Goal: Task Accomplishment & Management: Manage account settings

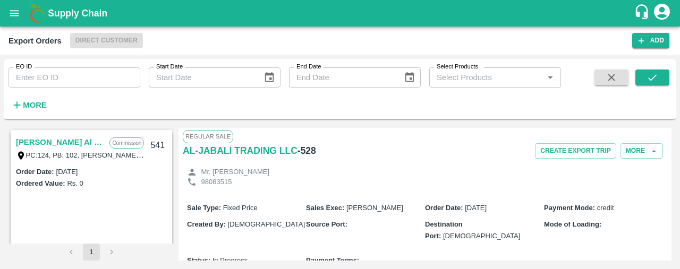
scroll to position [423, 0]
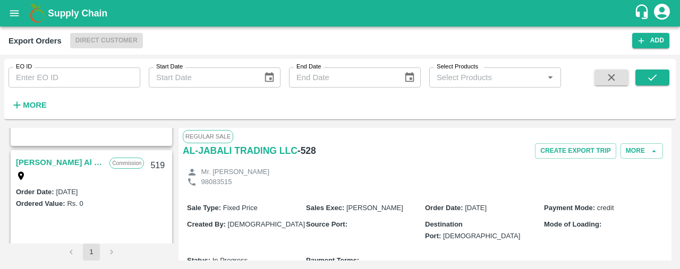
click at [16, 16] on icon "open drawer" at bounding box center [15, 13] width 12 height 12
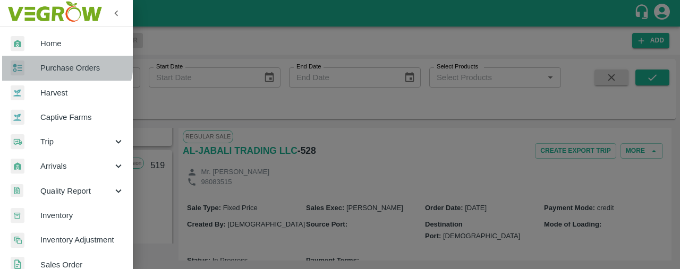
click at [57, 62] on span "Purchase Orders" at bounding box center [82, 68] width 84 height 12
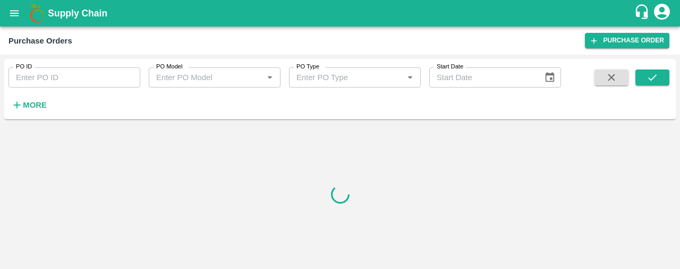
click at [28, 101] on strong "More" at bounding box center [35, 105] width 24 height 9
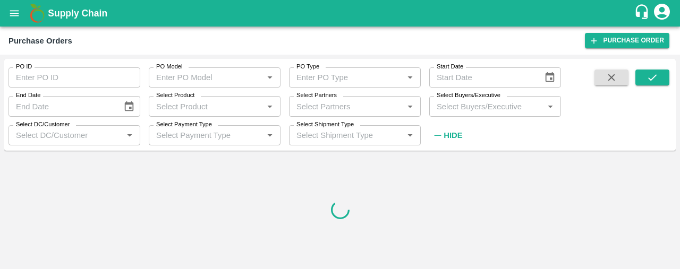
click at [311, 104] on input "Select Partners" at bounding box center [346, 106] width 108 height 14
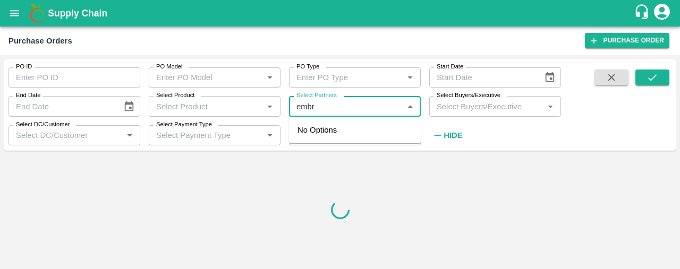
type input "embra"
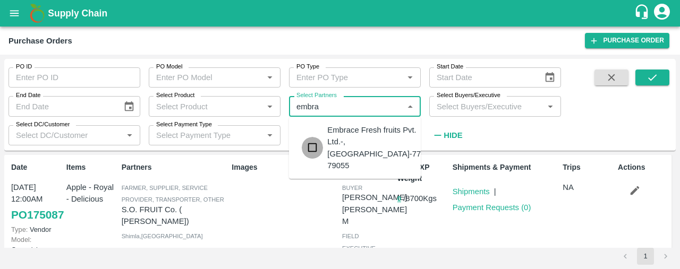
click at [313, 138] on input "checkbox" at bounding box center [312, 147] width 21 height 21
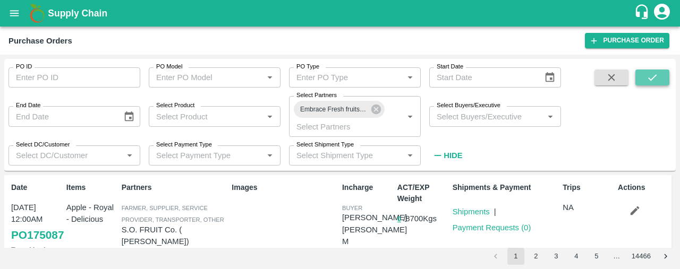
click at [646, 78] on button "submit" at bounding box center [653, 78] width 34 height 16
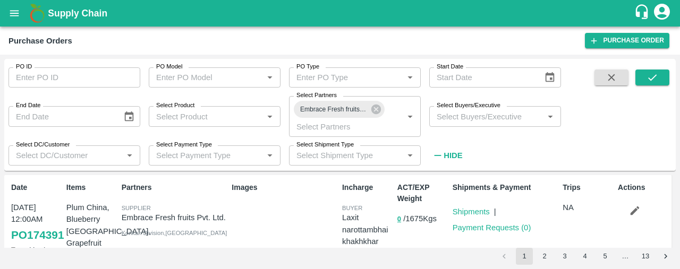
click at [680, 101] on div "PO ID PO ID PO Model PO Model   * PO Type PO Type   * Start Date Start Date End…" at bounding box center [340, 162] width 680 height 215
click at [479, 214] on link "Shipments" at bounding box center [471, 212] width 37 height 9
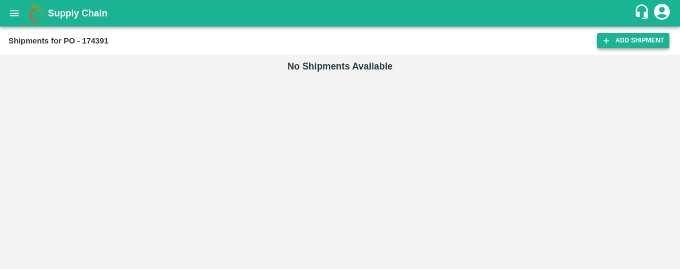
click at [624, 45] on link "Add Shipment" at bounding box center [633, 40] width 72 height 15
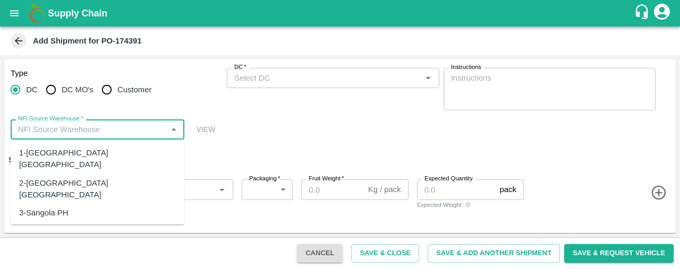
click at [124, 133] on input "NFI Source Warehouse   *" at bounding box center [89, 130] width 150 height 14
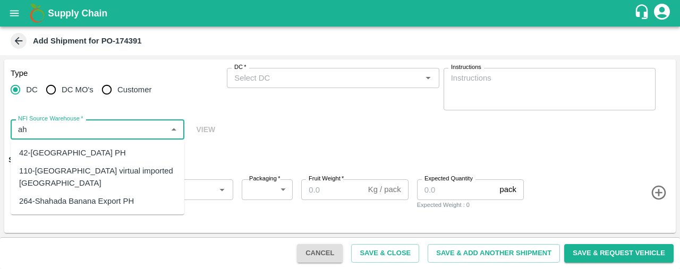
click at [125, 165] on div "110-Ahmedabad virtual imported DC" at bounding box center [98, 178] width 174 height 30
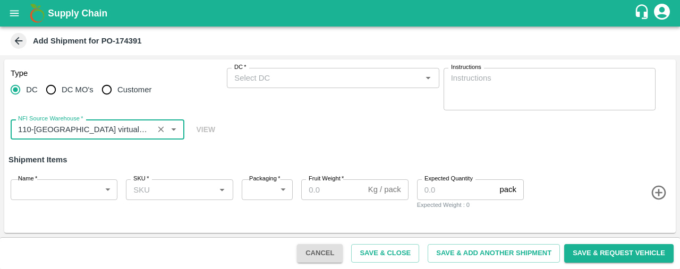
type input "110-Ahmedabad virtual imported DC"
click at [291, 76] on input "DC   *" at bounding box center [324, 78] width 188 height 14
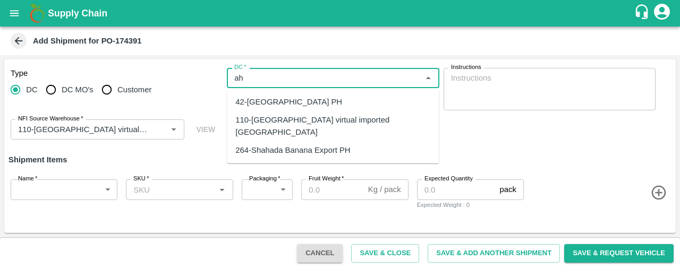
click at [307, 126] on div "110-Ahmedabad virtual imported DC" at bounding box center [332, 126] width 195 height 24
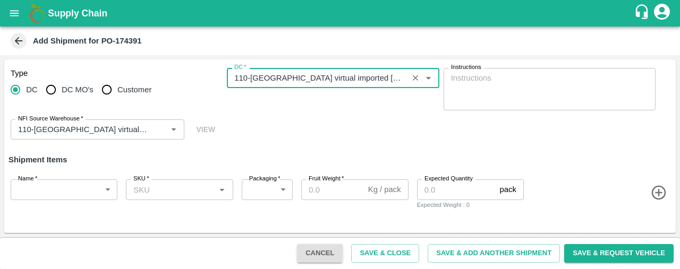
type input "110-Ahmedabad virtual imported DC"
click at [55, 187] on body "Supply Chain Add Shipment for PO-174391 Type DC DC MO's Customer DC   * DC   * …" at bounding box center [340, 134] width 680 height 269
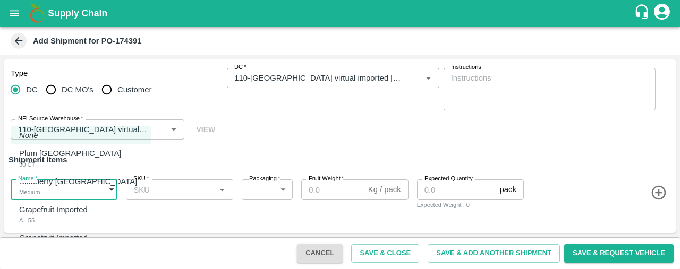
click at [61, 165] on div "Plum China 50 CT" at bounding box center [72, 159] width 107 height 22
type input "1996490"
type input "276"
type input "8"
type input "50"
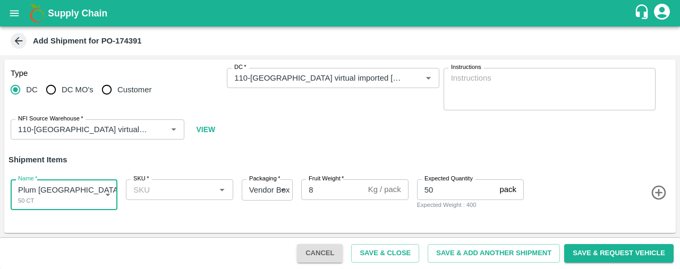
click at [146, 188] on input "SKU   *" at bounding box center [170, 190] width 83 height 14
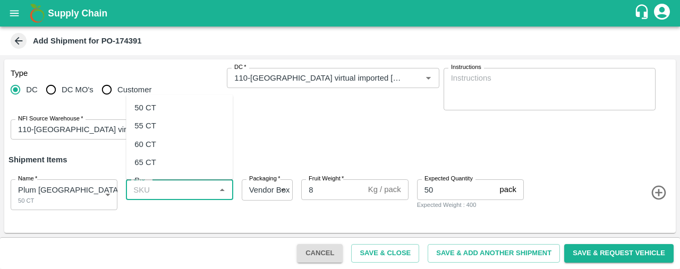
click at [168, 104] on div "50 CT" at bounding box center [179, 108] width 107 height 18
type input "50 CT"
click at [664, 192] on icon "button" at bounding box center [658, 193] width 14 height 14
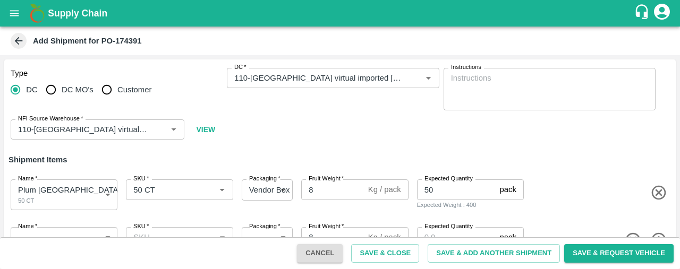
scroll to position [32, 0]
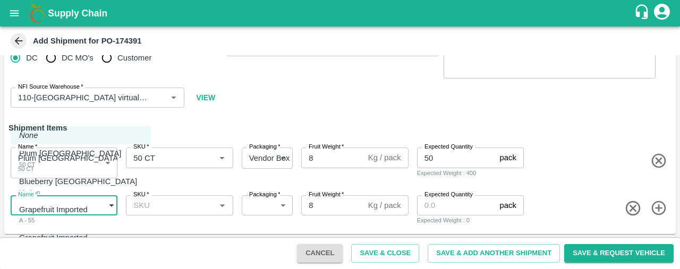
click at [40, 208] on body "Supply Chain Add Shipment for PO-174391 Type DC DC MO's Customer DC   * DC   * …" at bounding box center [340, 134] width 680 height 269
click at [56, 178] on p "Blueberry Peru" at bounding box center [78, 182] width 118 height 12
type input "1996491"
type input "276"
type input "1.5"
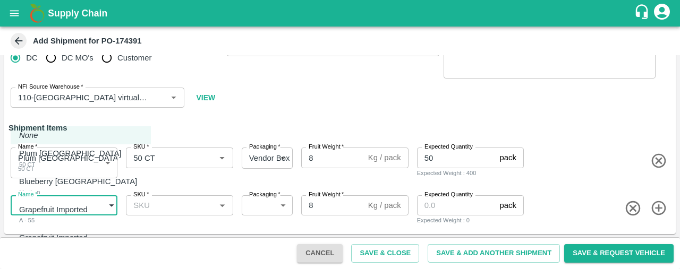
type input "50"
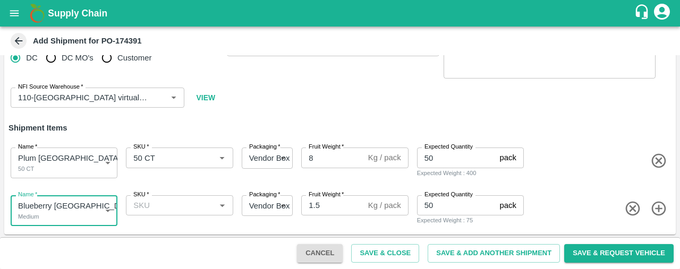
click at [182, 204] on input "SKU   *" at bounding box center [170, 206] width 83 height 14
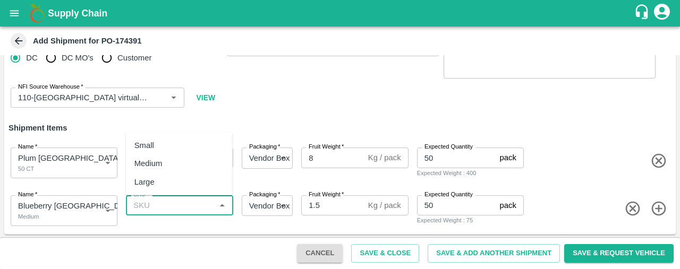
click at [183, 162] on div "Medium" at bounding box center [179, 164] width 107 height 18
type input "Medium"
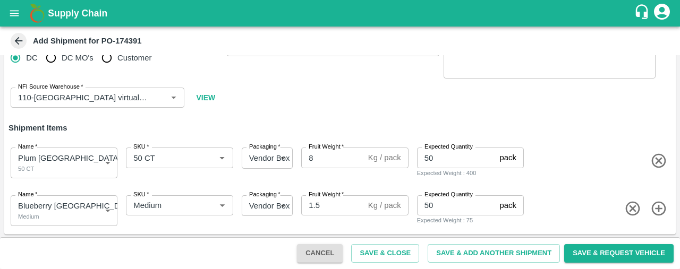
click at [657, 208] on icon "button" at bounding box center [658, 208] width 14 height 14
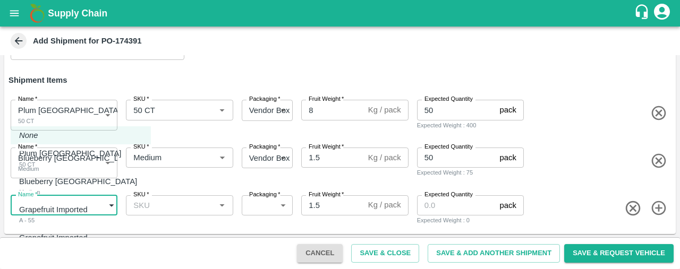
click at [105, 209] on body "Supply Chain Add Shipment for PO-174391 Type DC DC MO's Customer DC   * DC   * …" at bounding box center [340, 134] width 680 height 269
click at [93, 209] on div "Grapefruit Imported A - 55" at bounding box center [56, 215] width 74 height 22
type input "1996492"
type input "276"
type input "15"
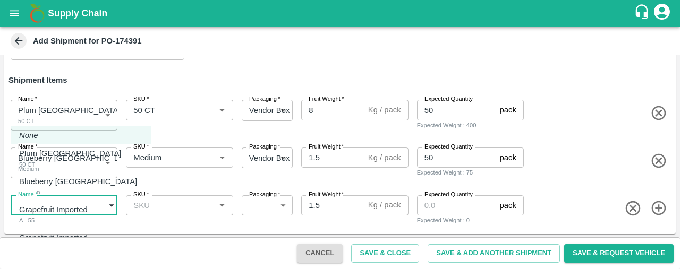
type input "40"
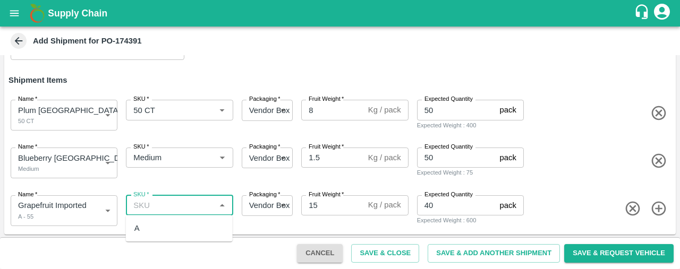
click at [158, 205] on input "SKU   *" at bounding box center [170, 206] width 83 height 14
click at [157, 226] on div "A" at bounding box center [179, 228] width 107 height 18
type input "A"
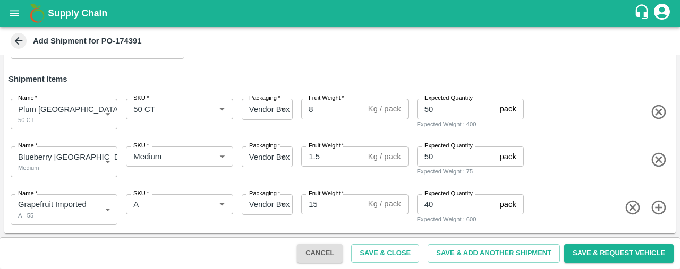
click at [658, 205] on icon "button" at bounding box center [659, 208] width 18 height 18
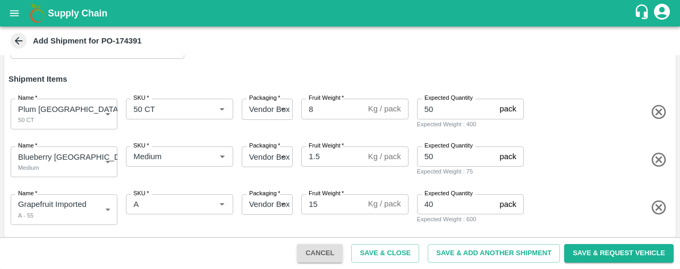
scroll to position [128, 0]
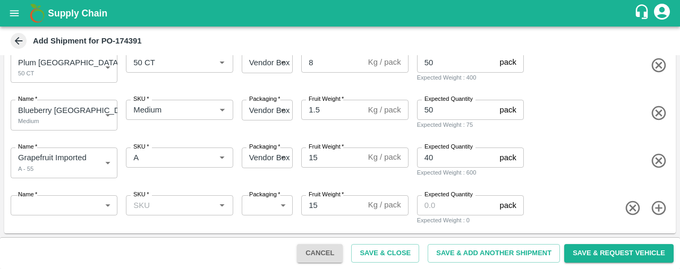
click at [105, 208] on body "Supply Chain Add Shipment for PO-174391 Type DC DC MO's Customer DC   * DC   * …" at bounding box center [340, 134] width 680 height 269
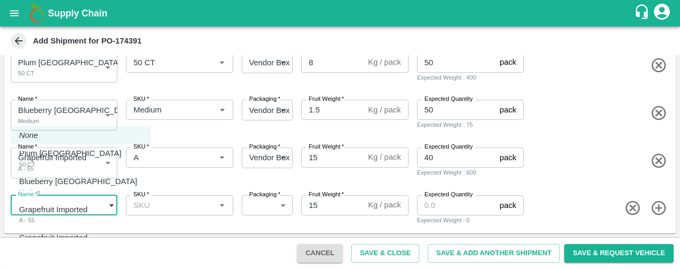
click at [92, 246] on div "Grapefruit Imported A - 65 COUNT" at bounding box center [56, 243] width 74 height 22
type input "1996493"
type input "276"
type input "40"
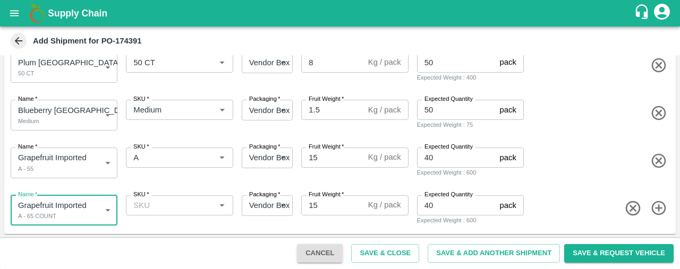
click at [142, 212] on div "SKU   *" at bounding box center [179, 206] width 107 height 20
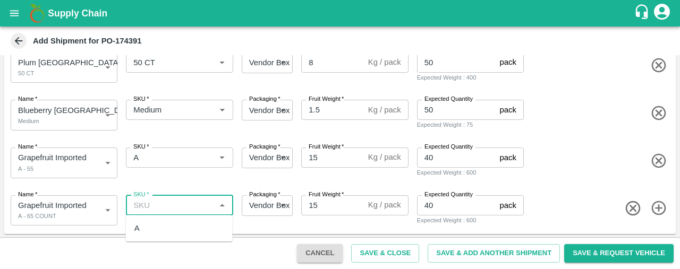
click at [142, 230] on div "A" at bounding box center [179, 228] width 107 height 18
type input "A"
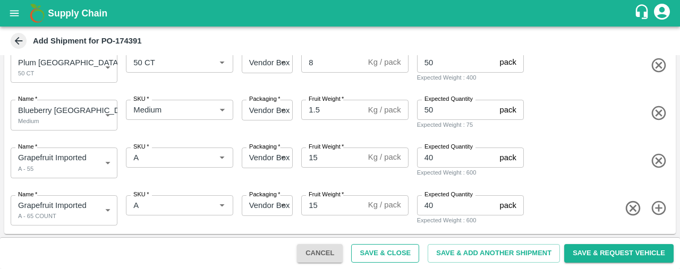
click at [390, 254] on button "Save & Close" at bounding box center [385, 253] width 68 height 19
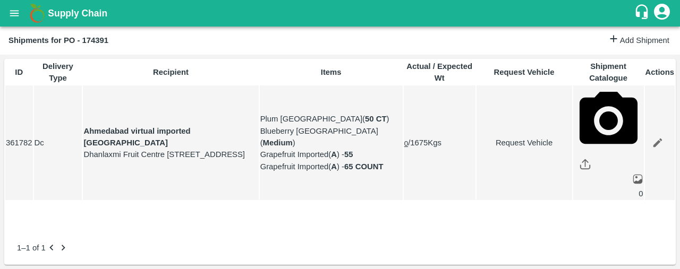
click at [15, 6] on button "open drawer" at bounding box center [14, 13] width 24 height 24
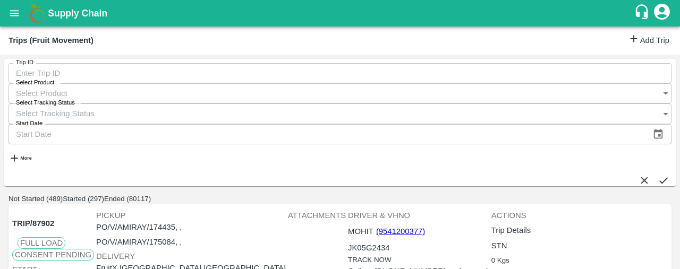
click at [630, 43] on link "Add Trip" at bounding box center [648, 40] width 41 height 15
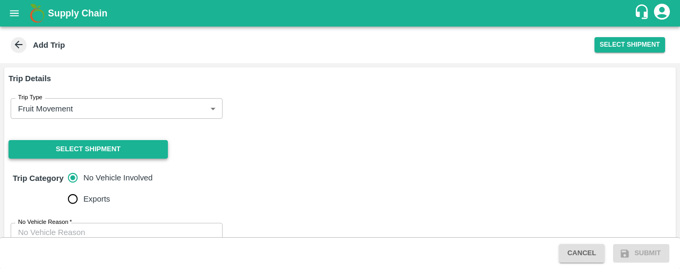
click at [97, 143] on button "Select Shipment" at bounding box center [88, 149] width 159 height 19
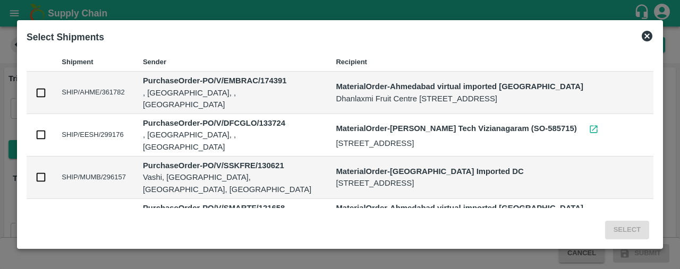
click at [39, 95] on input "checkbox" at bounding box center [41, 93] width 12 height 12
checkbox input "true"
click at [623, 227] on button "Select" at bounding box center [627, 230] width 44 height 19
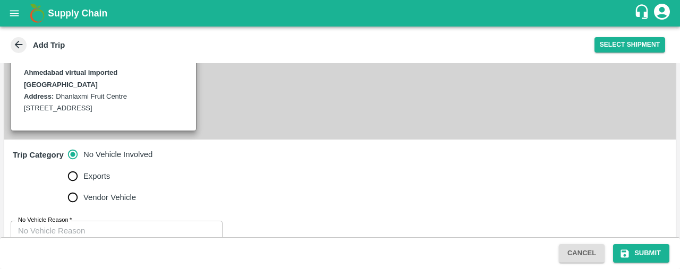
scroll to position [281, 0]
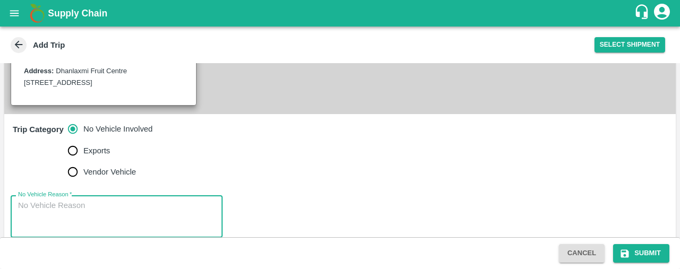
click at [170, 205] on textarea "No Vehicle Reason   *" at bounding box center [116, 216] width 197 height 33
type textarea "na"
click at [657, 252] on button "Submit" at bounding box center [641, 253] width 56 height 19
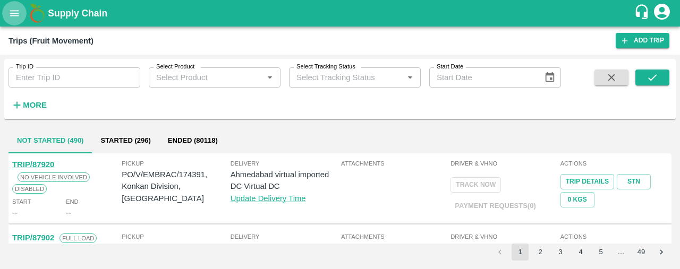
click at [18, 14] on icon "open drawer" at bounding box center [15, 13] width 12 height 12
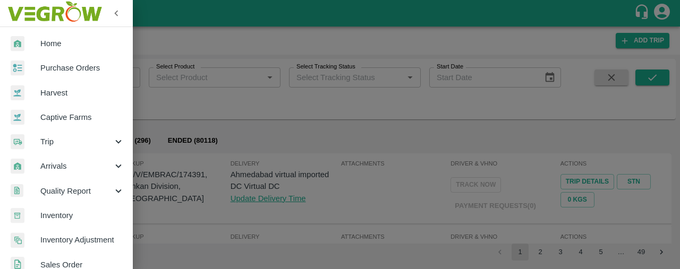
click at [82, 75] on link "Purchase Orders" at bounding box center [66, 68] width 133 height 24
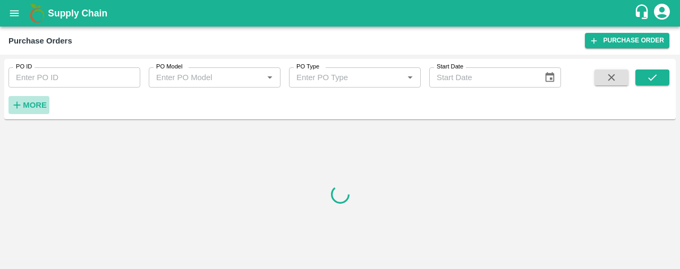
click at [36, 106] on strong "More" at bounding box center [35, 105] width 24 height 9
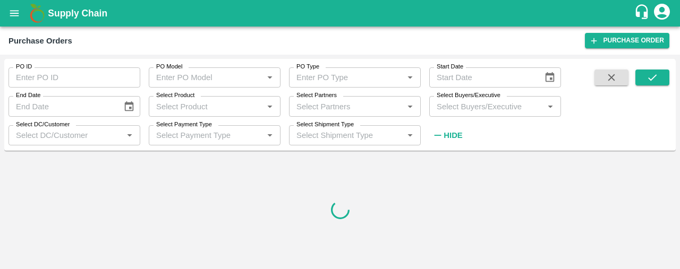
click at [304, 111] on input "Select Partners" at bounding box center [346, 106] width 108 height 14
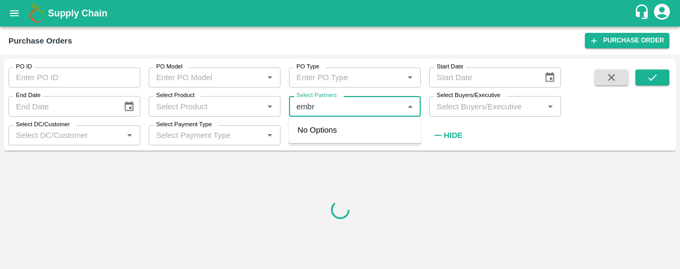
type input "embra"
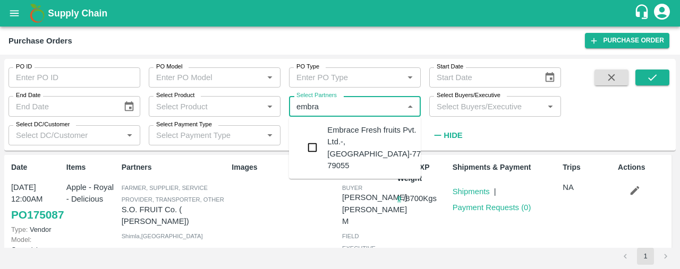
click at [316, 137] on input "checkbox" at bounding box center [312, 147] width 21 height 21
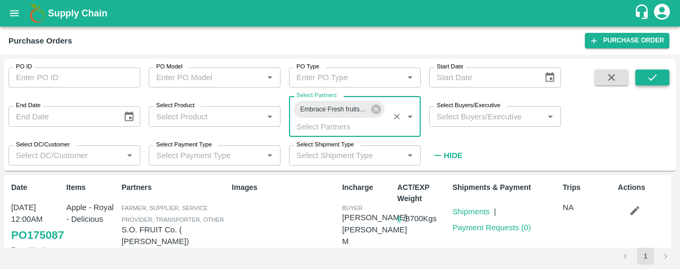
click at [656, 74] on icon "submit" at bounding box center [653, 78] width 12 height 12
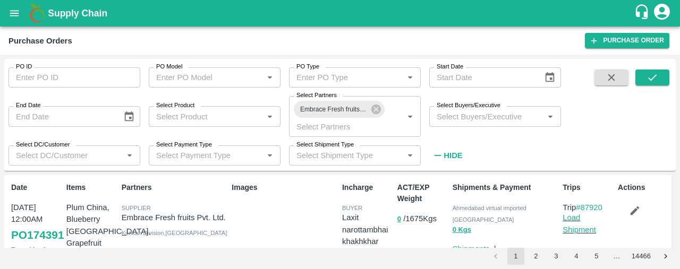
click at [575, 224] on p "Load Shipment" at bounding box center [588, 224] width 51 height 24
click at [575, 230] on link "Load Shipment" at bounding box center [579, 224] width 33 height 20
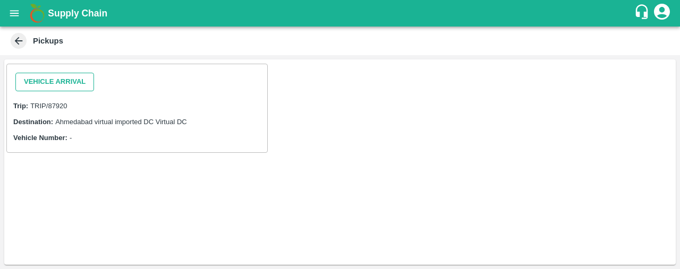
click at [71, 82] on button "Vehicle Arrival" at bounding box center [54, 82] width 79 height 19
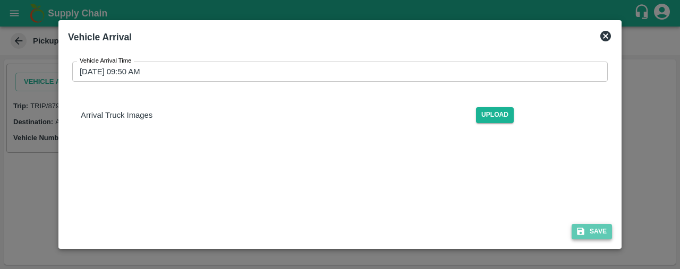
click at [598, 232] on button "Save" at bounding box center [592, 231] width 40 height 15
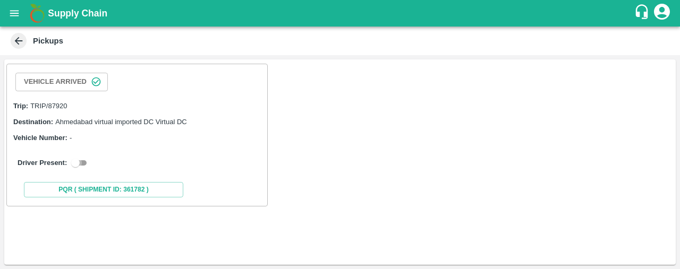
click at [73, 162] on input "checkbox" at bounding box center [75, 163] width 38 height 13
checkbox input "true"
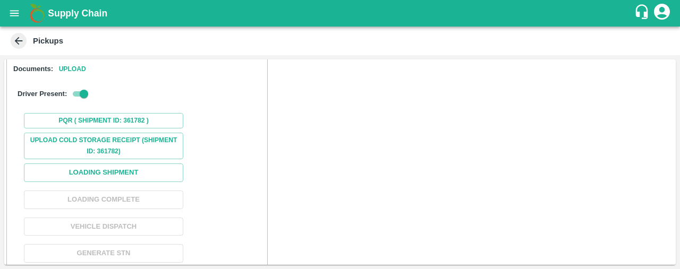
scroll to position [129, 0]
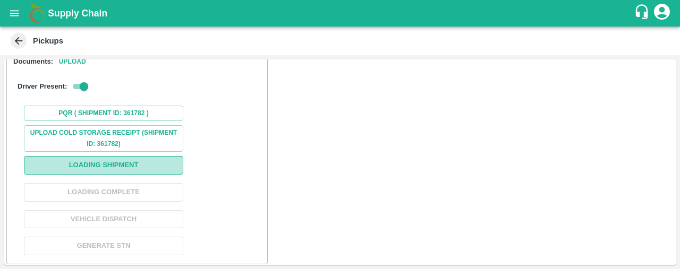
click at [173, 163] on button "Loading Shipment" at bounding box center [103, 165] width 159 height 19
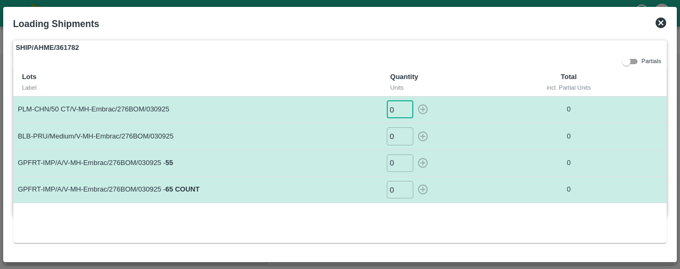
click at [399, 108] on input "0" at bounding box center [400, 110] width 27 height 18
click at [424, 108] on icon "button" at bounding box center [423, 110] width 12 height 12
type input "0"
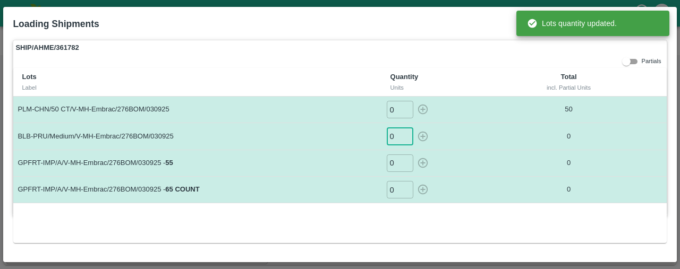
click at [396, 141] on input "0" at bounding box center [400, 137] width 27 height 18
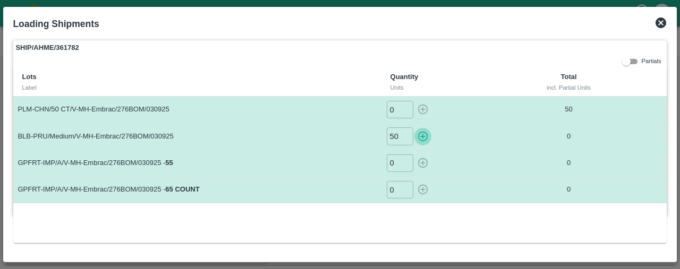
click at [422, 136] on icon "button" at bounding box center [423, 137] width 10 height 10
type input "0"
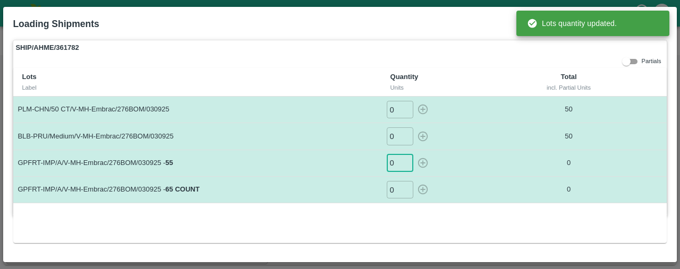
click at [396, 161] on input "0" at bounding box center [400, 164] width 27 height 18
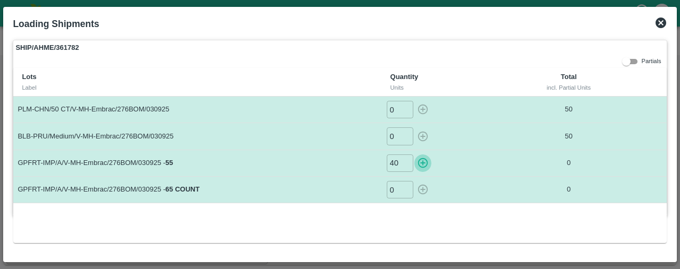
click at [423, 159] on icon "button" at bounding box center [423, 163] width 12 height 12
type input "0"
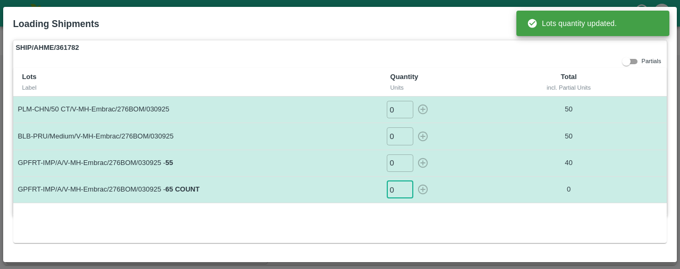
click at [397, 190] on input "0" at bounding box center [400, 190] width 27 height 18
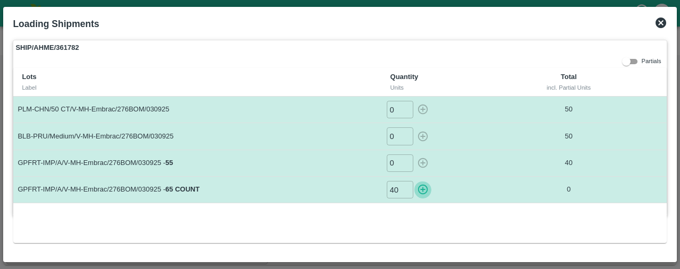
click at [422, 188] on icon "button" at bounding box center [423, 190] width 12 height 12
type input "0"
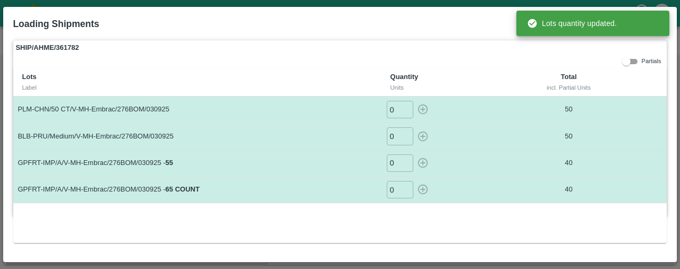
drag, startPoint x: 680, startPoint y: 33, endPoint x: 680, endPoint y: 81, distance: 47.8
click at [680, 81] on div at bounding box center [340, 134] width 680 height 269
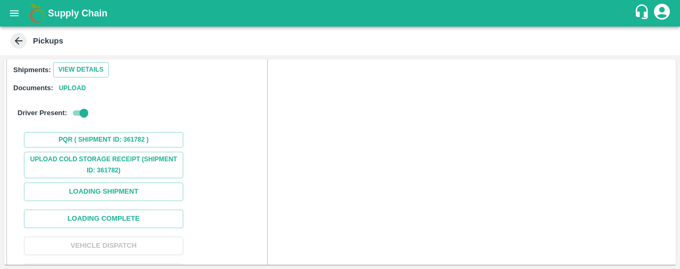
scroll to position [145, 0]
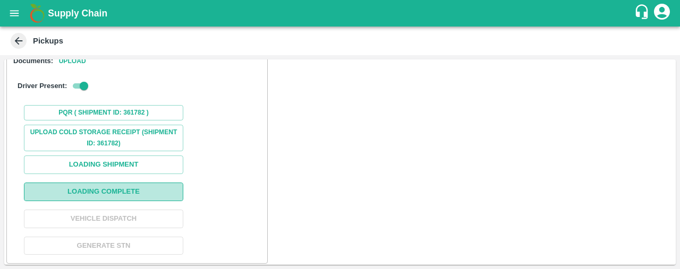
click at [163, 187] on button "Loading Complete" at bounding box center [103, 192] width 159 height 19
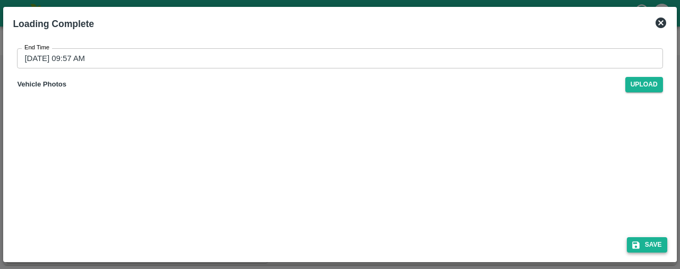
click at [662, 238] on button "Save" at bounding box center [647, 245] width 40 height 15
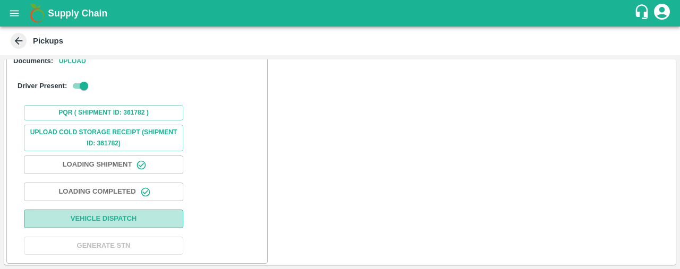
click at [142, 221] on button "Vehicle Dispatch" at bounding box center [103, 219] width 159 height 19
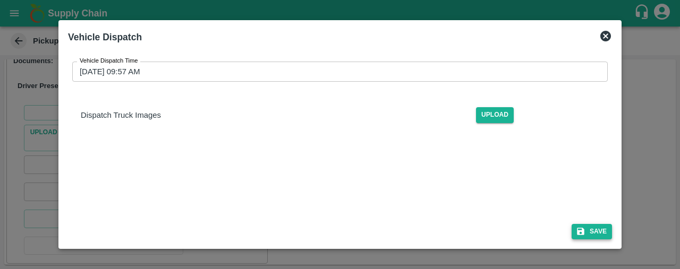
click at [590, 227] on button "Save" at bounding box center [592, 231] width 40 height 15
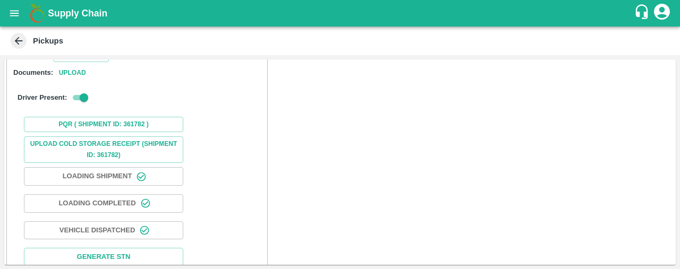
scroll to position [146, 0]
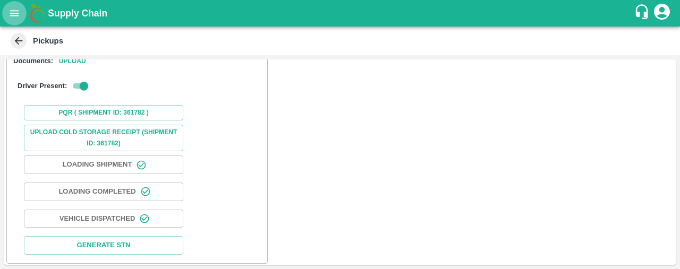
click at [13, 10] on icon "open drawer" at bounding box center [14, 13] width 9 height 6
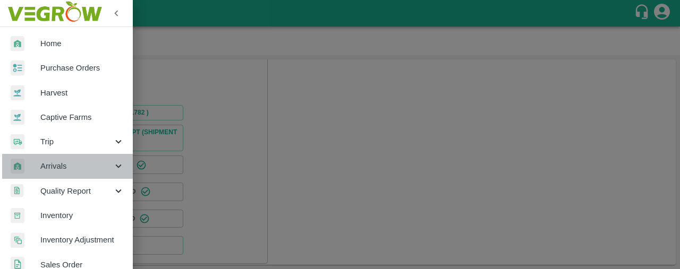
click at [97, 162] on span "Arrivals" at bounding box center [76, 166] width 72 height 12
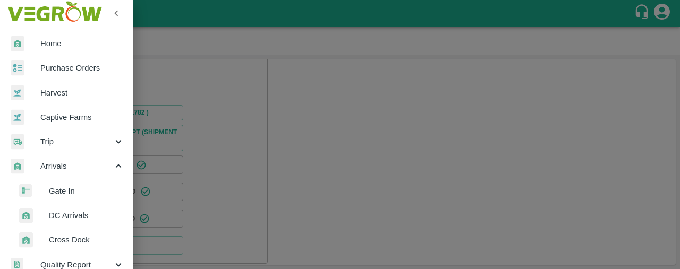
click at [94, 216] on span "DC Arrivals" at bounding box center [86, 216] width 75 height 12
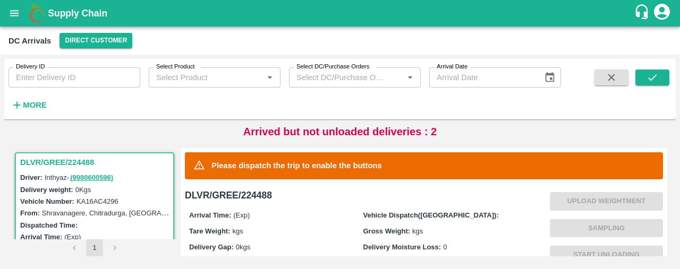
click at [10, 18] on icon "open drawer" at bounding box center [15, 13] width 12 height 12
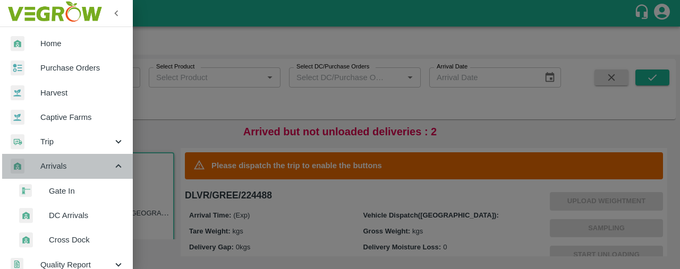
click at [87, 166] on span "Arrivals" at bounding box center [76, 166] width 72 height 12
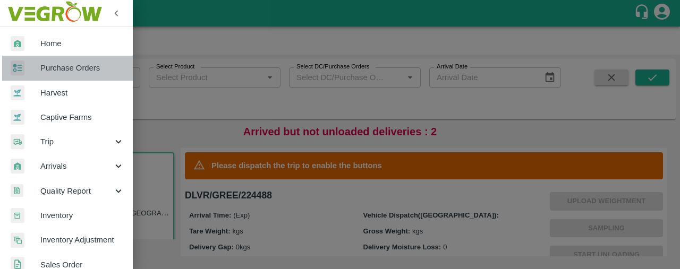
click at [96, 61] on link "Purchase Orders" at bounding box center [66, 68] width 133 height 24
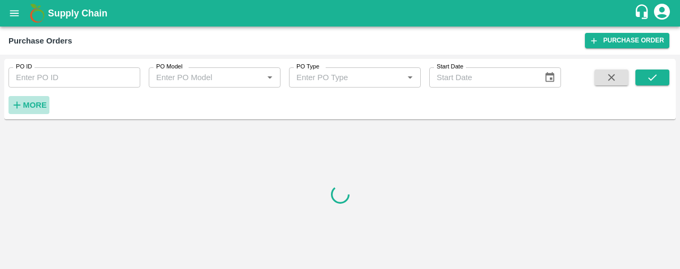
click at [40, 102] on strong "More" at bounding box center [35, 105] width 24 height 9
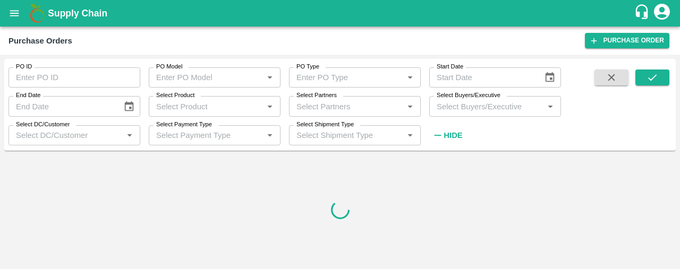
click at [297, 112] on input "Select Partners" at bounding box center [346, 106] width 108 height 14
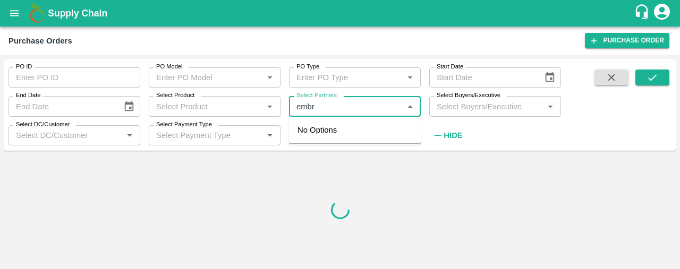
type input "embra"
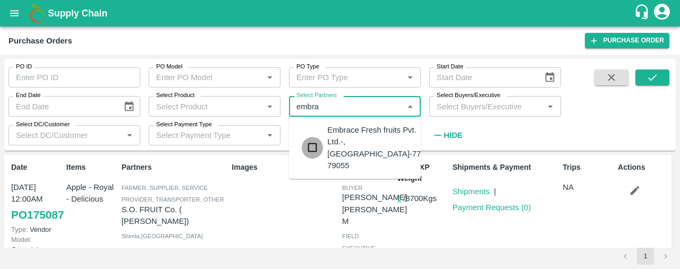
click at [313, 140] on input "checkbox" at bounding box center [312, 147] width 21 height 21
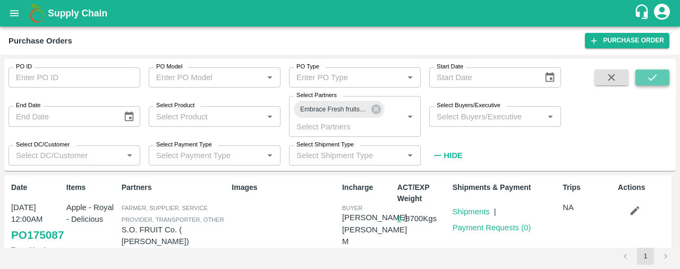
click at [656, 71] on button "submit" at bounding box center [653, 78] width 34 height 16
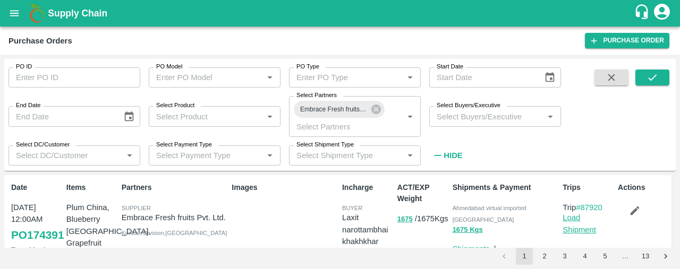
click at [573, 226] on link "Load Shipment" at bounding box center [579, 224] width 33 height 20
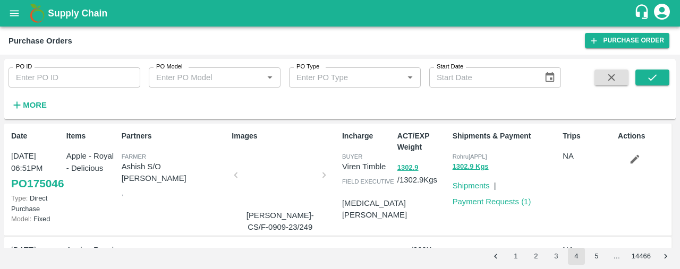
scroll to position [882, 0]
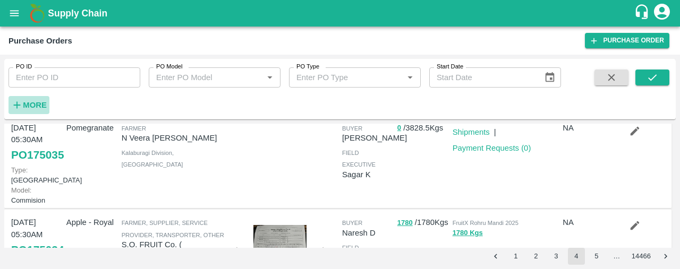
click at [35, 101] on strong "More" at bounding box center [35, 105] width 24 height 9
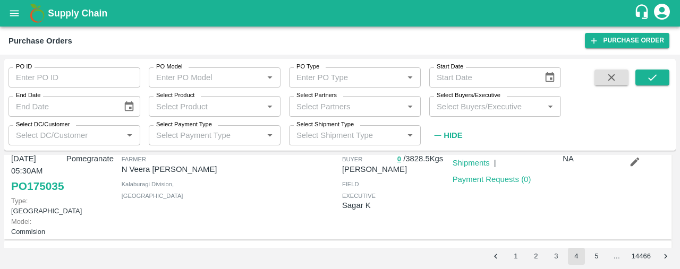
click at [321, 104] on input "Select Partners" at bounding box center [346, 106] width 108 height 14
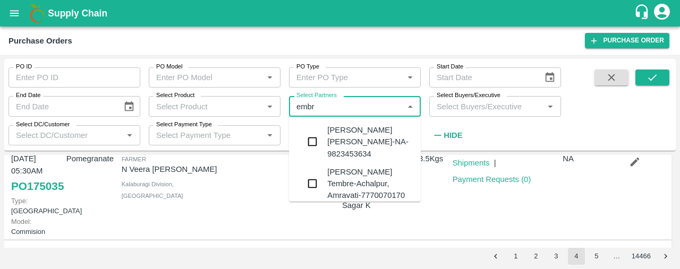
type input "embra"
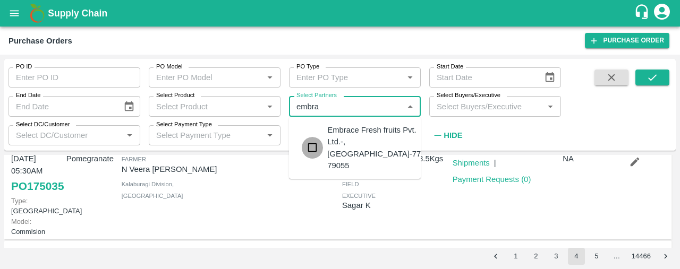
click at [314, 141] on input "checkbox" at bounding box center [312, 147] width 21 height 21
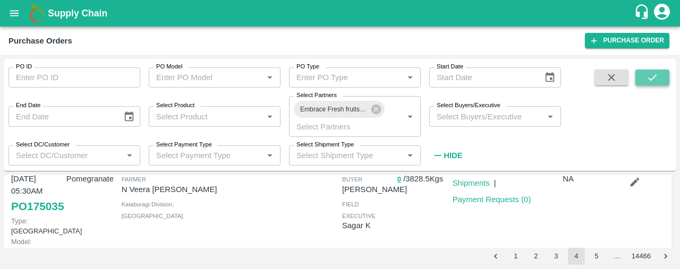
click icon "submit"
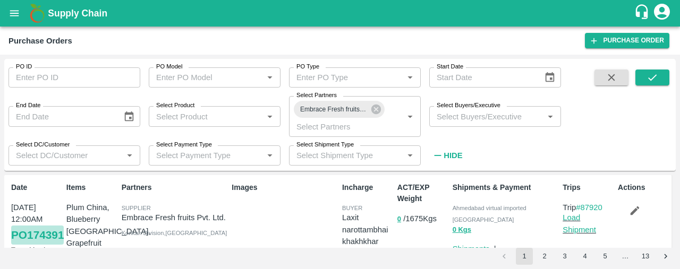
click link "PO 174391"
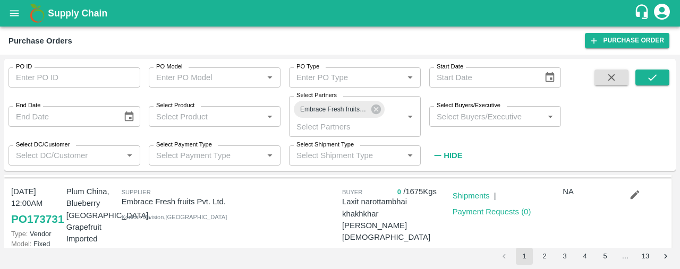
scroll to position [118, 0]
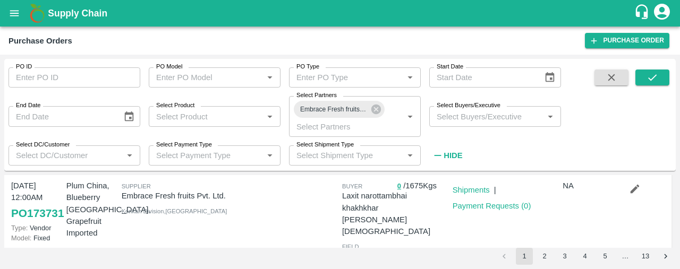
drag, startPoint x: 676, startPoint y: 186, endPoint x: 676, endPoint y: 176, distance: 9.6
click div "PO ID PO ID PO Model PO Model   * PO Type PO Type   * Start Date Start Date End…"
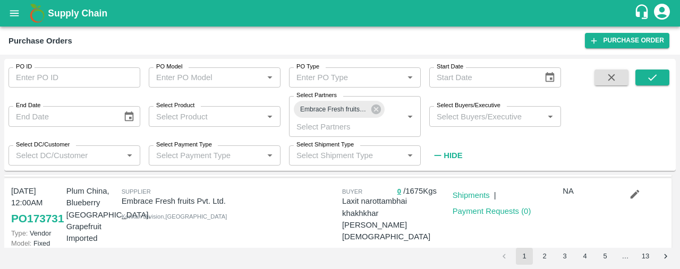
scroll to position [123, 0]
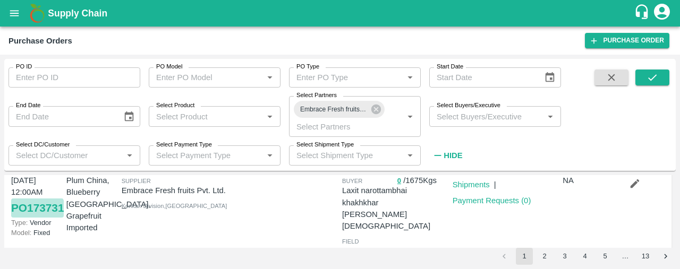
click link "PO 173731"
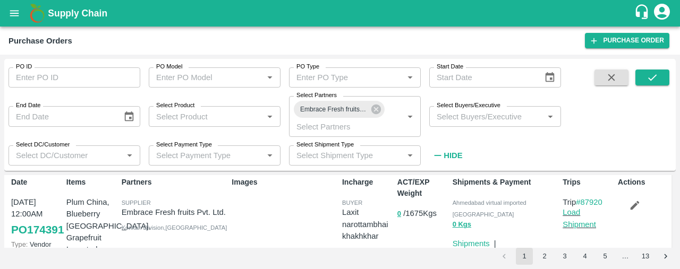
scroll to position [22, 0]
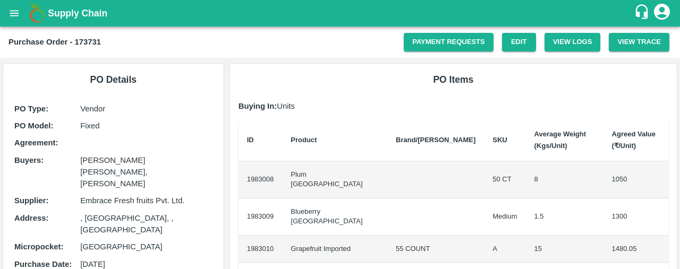
click at [614, 136] on b "Agreed Value (₹/Unit)" at bounding box center [634, 140] width 44 height 20
click at [15, 10] on icon "open drawer" at bounding box center [14, 13] width 9 height 6
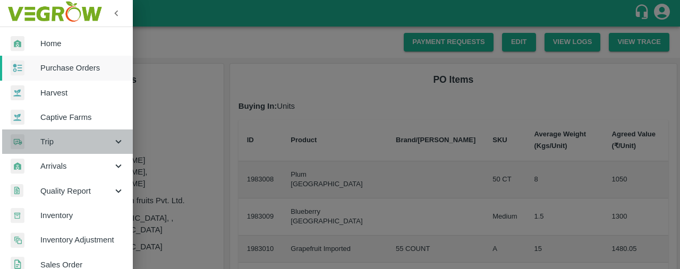
click at [69, 145] on span "Trip" at bounding box center [76, 142] width 72 height 12
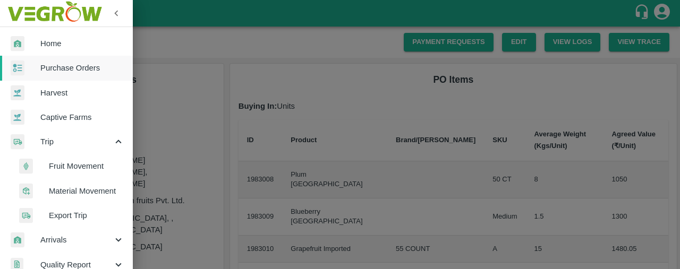
click at [75, 165] on span "Fruit Movement" at bounding box center [86, 166] width 75 height 12
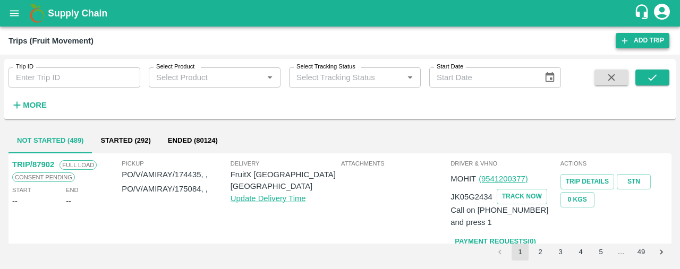
click at [633, 37] on link "Add Trip" at bounding box center [643, 40] width 54 height 15
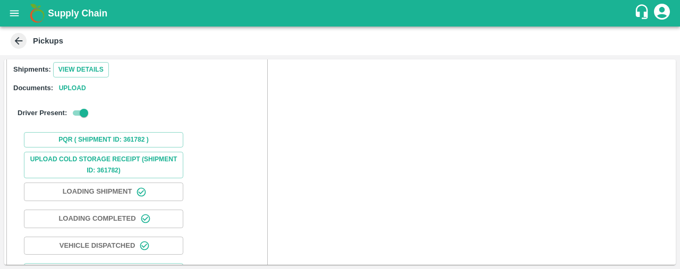
scroll to position [146, 0]
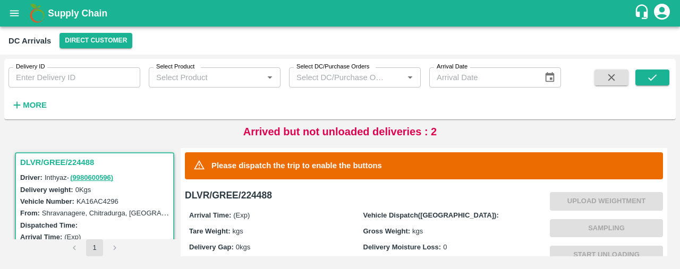
click at [251, 166] on p "Please dispatch the trip to enable the buttons" at bounding box center [296, 166] width 171 height 12
click at [349, 172] on div "Please dispatch the trip to enable the buttons" at bounding box center [296, 166] width 171 height 20
click at [79, 39] on button "Direct Customer" at bounding box center [96, 40] width 73 height 15
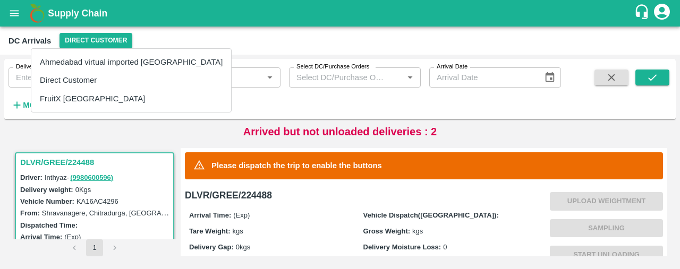
click at [92, 59] on li "Ahmedabad virtual imported [GEOGRAPHIC_DATA]" at bounding box center [131, 62] width 200 height 18
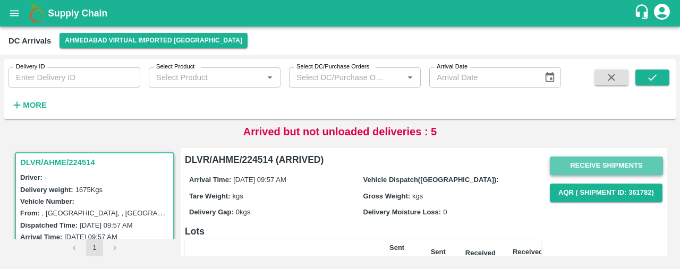
click at [592, 164] on button "Receive Shipments" at bounding box center [606, 166] width 113 height 19
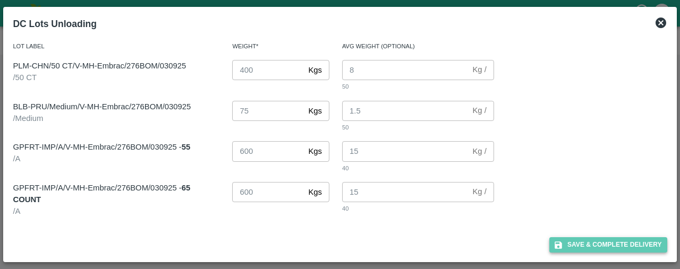
click at [579, 244] on button "Save & Complete Delivery" at bounding box center [608, 245] width 118 height 15
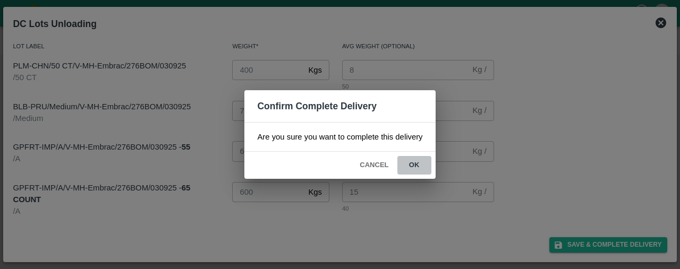
click at [416, 162] on button "ok" at bounding box center [414, 165] width 34 height 19
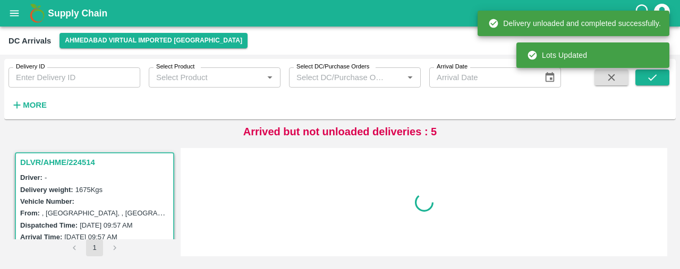
click at [546, 145] on div "DLVR/AHME/224514 Driver: - Delivery weight: 1675 Kgs Vehicle Number: From: , [G…" at bounding box center [340, 202] width 663 height 117
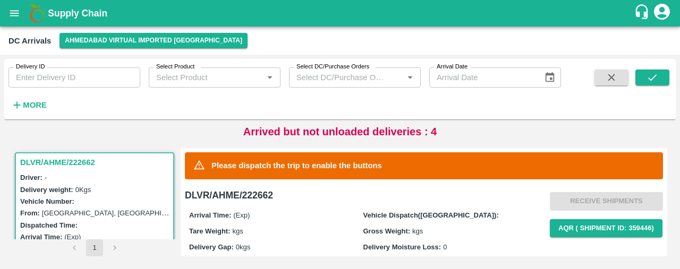
drag, startPoint x: 401, startPoint y: 179, endPoint x: 283, endPoint y: 167, distance: 118.5
click at [283, 167] on p "Please dispatch the trip to enable the buttons" at bounding box center [296, 166] width 171 height 12
click at [304, 208] on div "Arrival Time: (Exp) Vehicle Dispatch(DC): Tare Weight: kgs Gross Weight: kgs De…" at bounding box center [363, 231] width 357 height 57
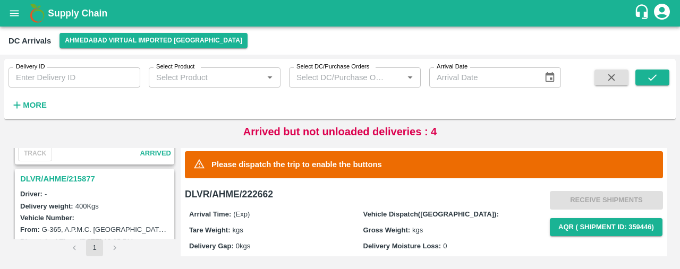
scroll to position [265, 0]
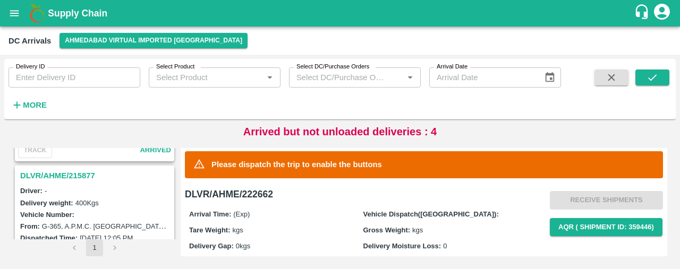
click at [62, 178] on h3 "DLVR/AHME/215877" at bounding box center [96, 176] width 152 height 14
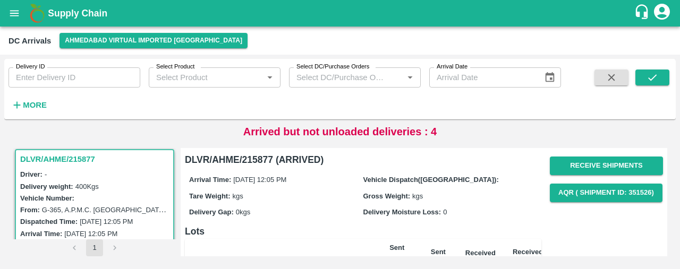
click at [662, 147] on div "DLVR/AHME/222662 Driver: - Delivery weight: 0 Kgs Vehicle Number: From: APMC Fr…" at bounding box center [340, 202] width 663 height 117
drag, startPoint x: 665, startPoint y: 155, endPoint x: 680, endPoint y: 207, distance: 53.6
click at [680, 207] on div "Delivery ID Delivery ID Select Product Select Product   * Select DC/Purchase Or…" at bounding box center [340, 162] width 680 height 215
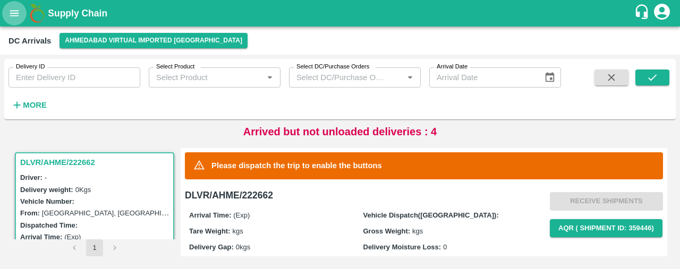
click at [14, 14] on icon "open drawer" at bounding box center [15, 13] width 12 height 12
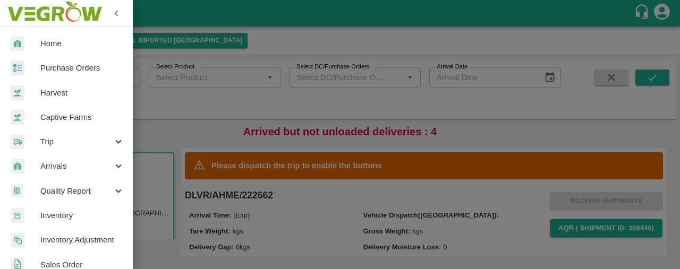
click at [71, 67] on span "Purchase Orders" at bounding box center [82, 68] width 84 height 12
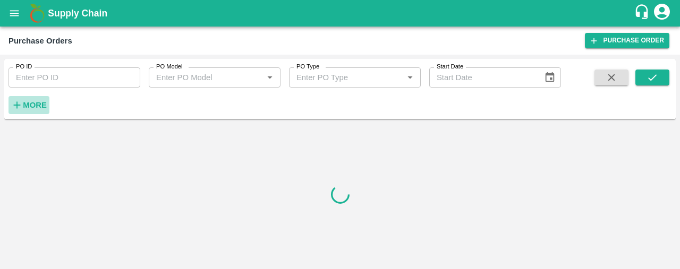
click at [24, 104] on strong "More" at bounding box center [35, 105] width 24 height 9
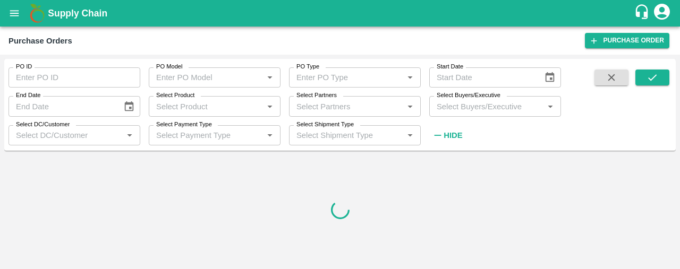
click at [303, 107] on input "Select Partners" at bounding box center [346, 106] width 108 height 14
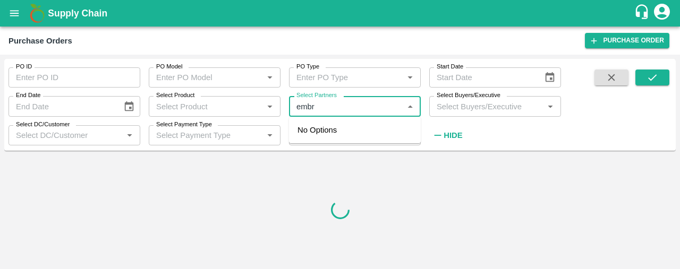
type input "embra"
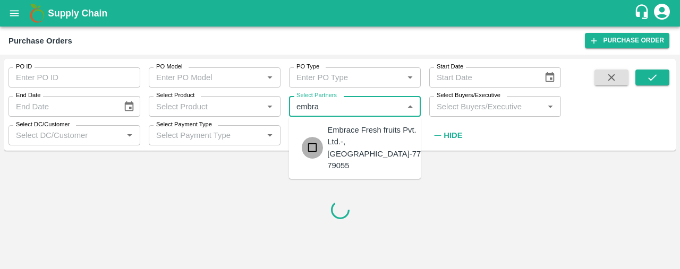
click at [312, 142] on input "checkbox" at bounding box center [312, 147] width 21 height 21
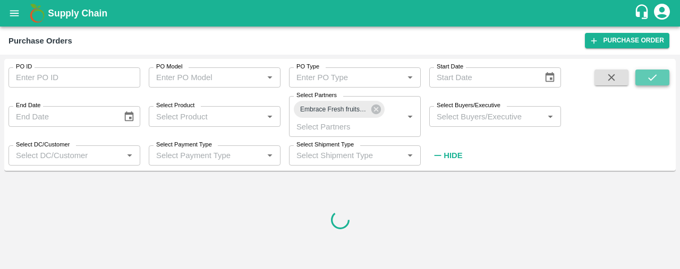
click at [651, 76] on icon "submit" at bounding box center [653, 78] width 12 height 12
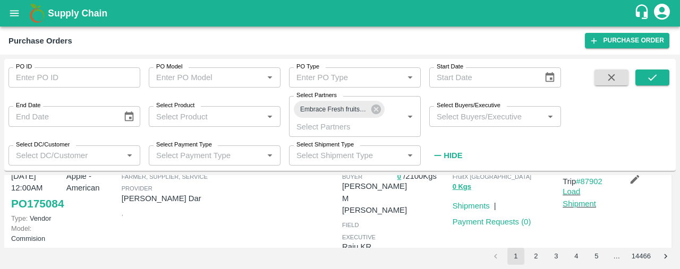
scroll to position [138, 0]
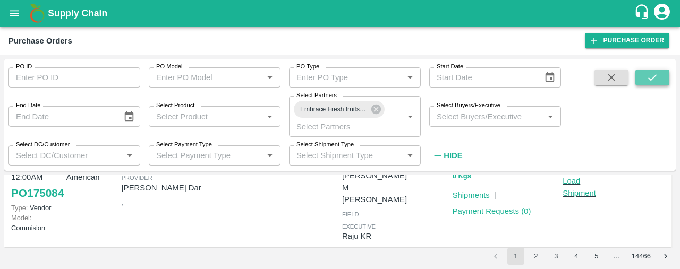
click at [651, 79] on icon "submit" at bounding box center [653, 78] width 12 height 12
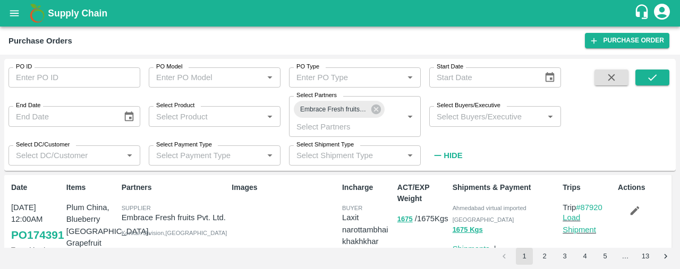
scroll to position [22, 0]
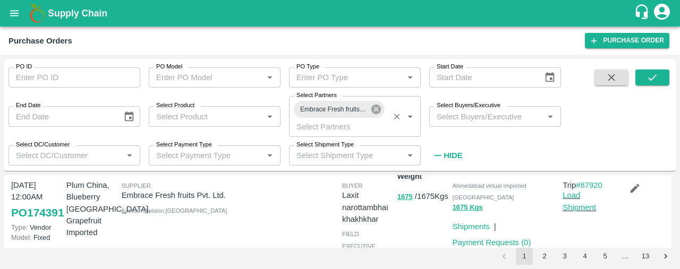
click at [376, 107] on icon at bounding box center [376, 110] width 10 height 10
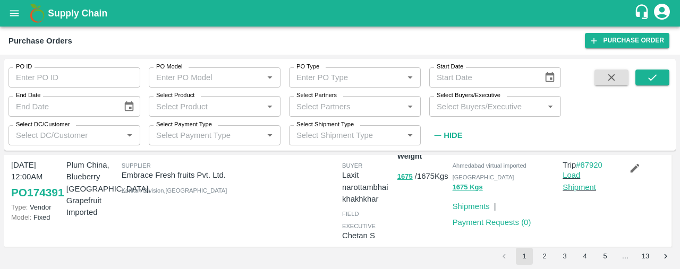
click at [636, 70] on button "submit" at bounding box center [653, 78] width 34 height 16
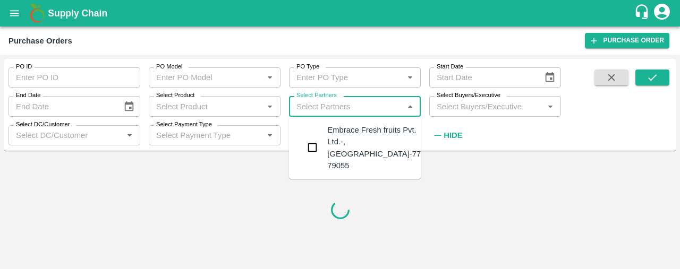
click at [369, 109] on input "Select Partners" at bounding box center [346, 106] width 108 height 14
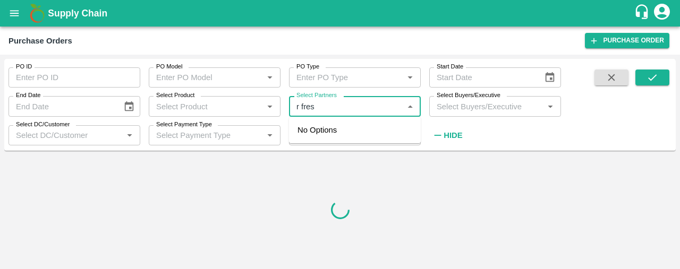
type input "r fresh"
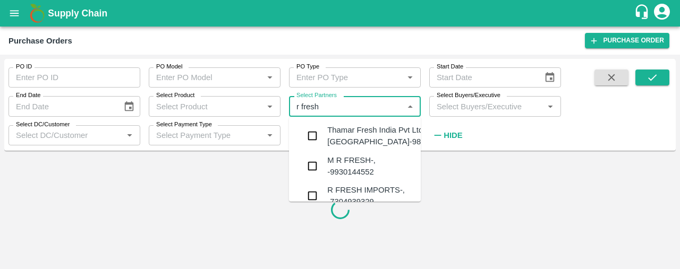
scroll to position [26, 0]
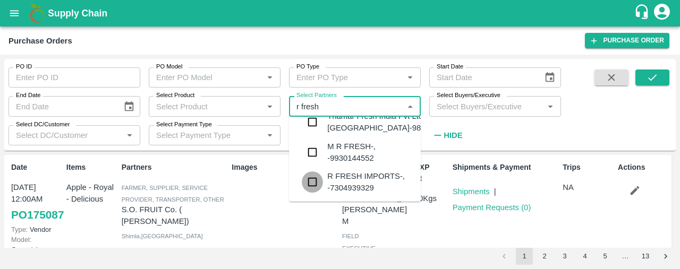
click at [315, 181] on input "checkbox" at bounding box center [312, 182] width 21 height 21
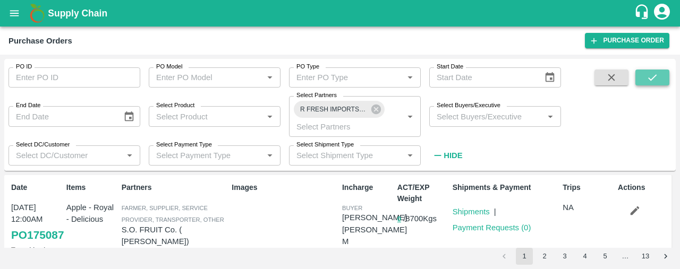
click at [649, 79] on icon "submit" at bounding box center [652, 77] width 9 height 6
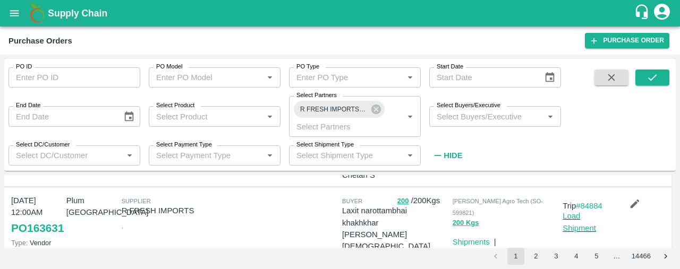
scroll to position [190, 0]
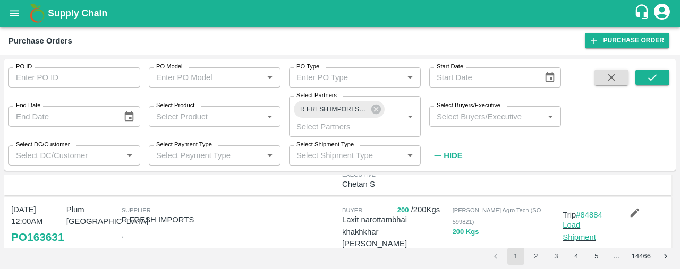
click at [23, 234] on link "PO 163631" at bounding box center [37, 237] width 53 height 19
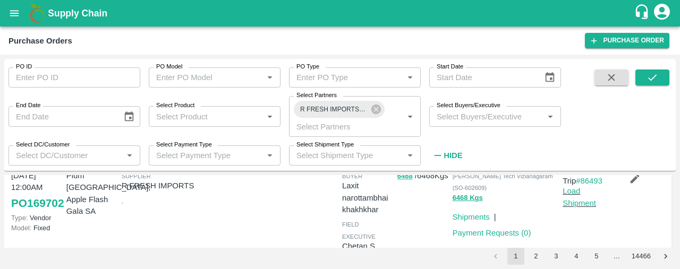
scroll to position [104, 0]
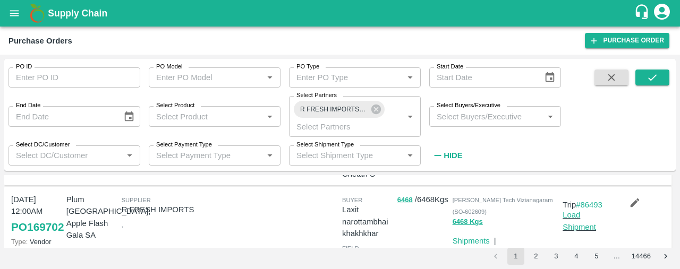
click at [676, 190] on div "PO ID PO ID PO Model PO Model   * PO Type PO Type   * Start Date Start Date End…" at bounding box center [340, 162] width 680 height 215
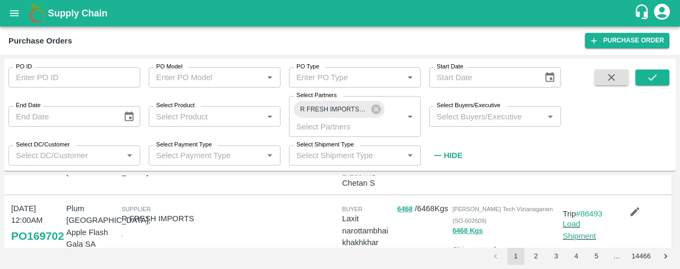
scroll to position [99, 0]
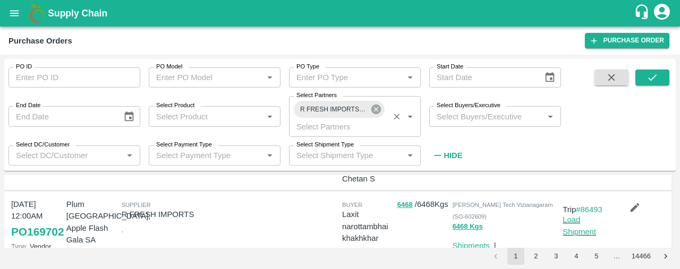
click at [375, 113] on icon at bounding box center [376, 110] width 10 height 10
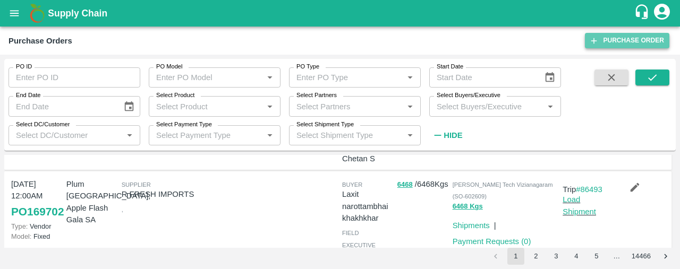
click at [607, 44] on link "Purchase Order" at bounding box center [627, 40] width 84 height 15
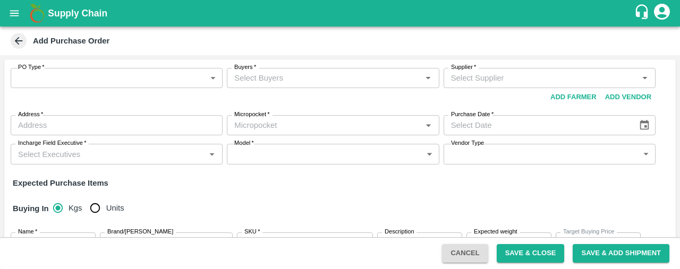
click at [192, 75] on body "Supply Chain Add Purchase Order PO Type   * ​ PO Type Buyers   * Buyers   * Sup…" at bounding box center [340, 134] width 680 height 269
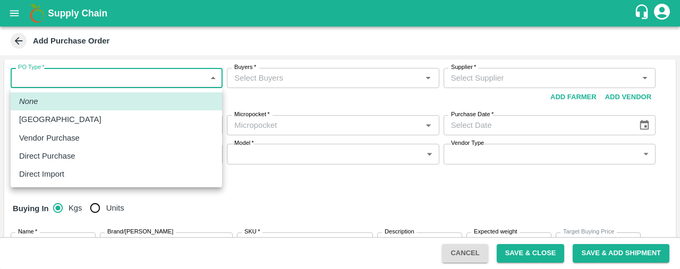
click at [171, 139] on div "Vendor Purchase" at bounding box center [116, 138] width 194 height 12
type input "2"
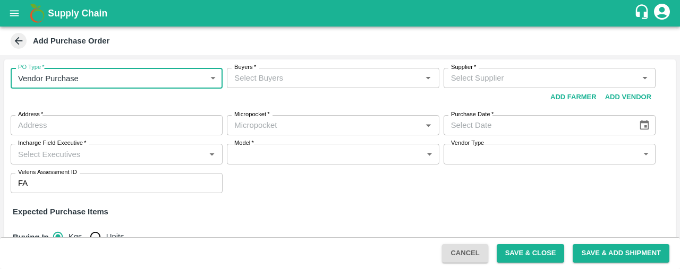
click at [280, 72] on input "Buyers   *" at bounding box center [324, 78] width 188 height 14
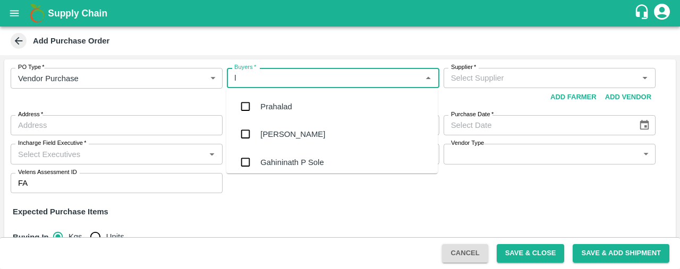
type input "la"
type input "xit"
click at [247, 161] on input "checkbox" at bounding box center [245, 161] width 21 height 21
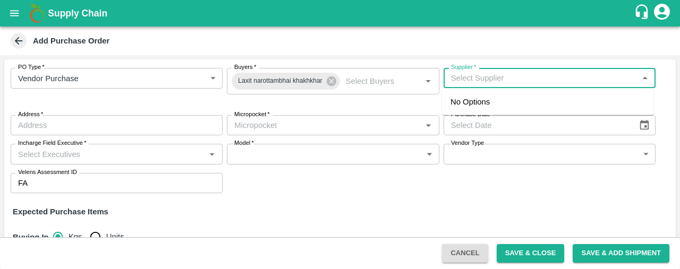
click at [486, 79] on input "Supplier   *" at bounding box center [541, 78] width 188 height 14
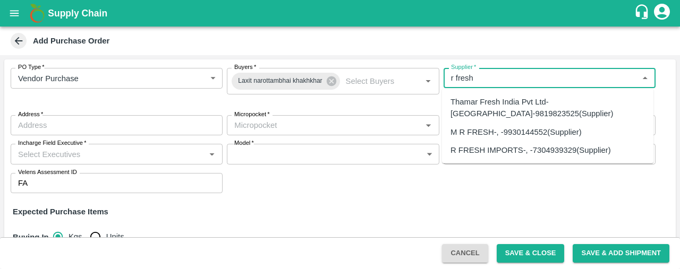
click at [488, 150] on div "R FRESH IMPORTS-, -7304939329(Supplier)" at bounding box center [531, 151] width 160 height 12
type input "R FRESH IMPORTS-, -7304939329(Supplier)"
type input ", , ,"
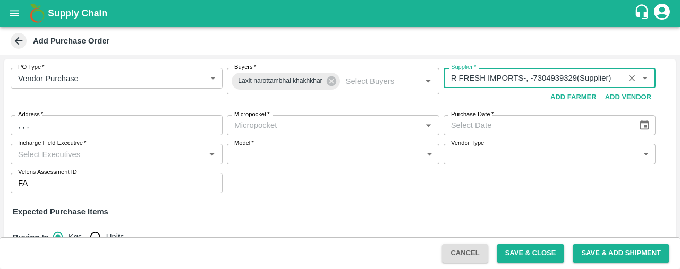
type input "R FRESH IMPORTS-, -7304939329(Supplier)"
click at [253, 153] on body "Supply Chain Add Purchase Order PO Type   * Vendor Purchase 2 PO Type Buyers   …" at bounding box center [340, 134] width 680 height 269
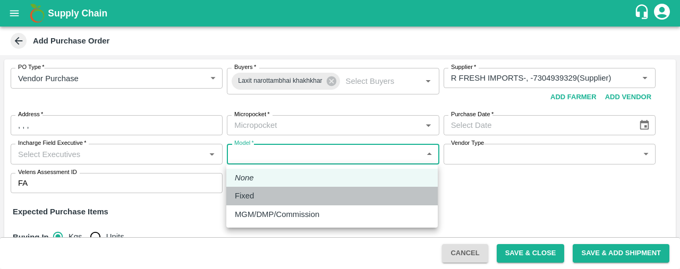
click at [254, 198] on p "Fixed" at bounding box center [244, 196] width 19 height 12
type input "Fixed"
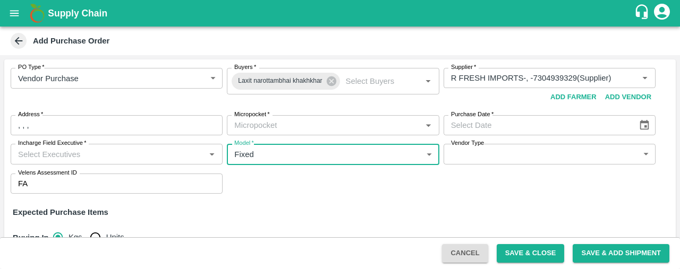
click at [645, 128] on icon "Choose date" at bounding box center [645, 126] width 12 height 12
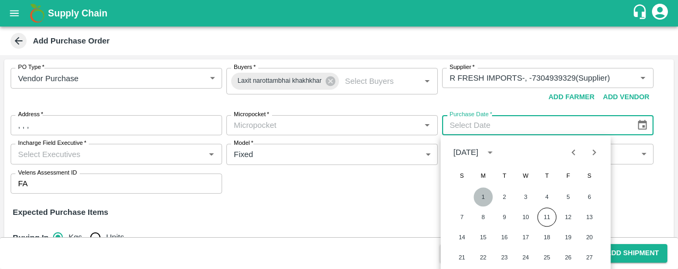
click at [485, 199] on button "1" at bounding box center [482, 197] width 19 height 19
type input "01/09/2025"
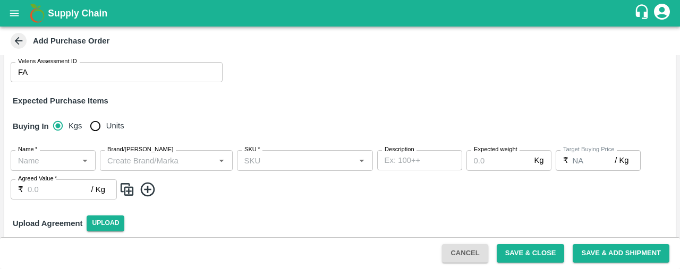
scroll to position [115, 0]
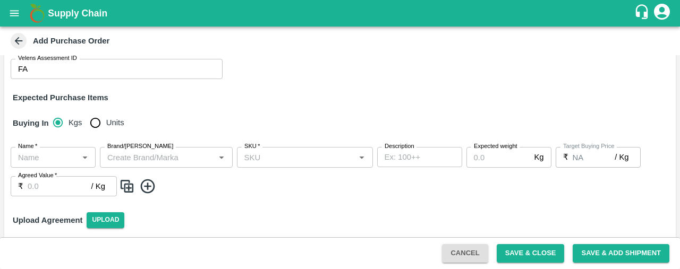
click at [97, 125] on input "Units" at bounding box center [94, 122] width 21 height 21
radio input "true"
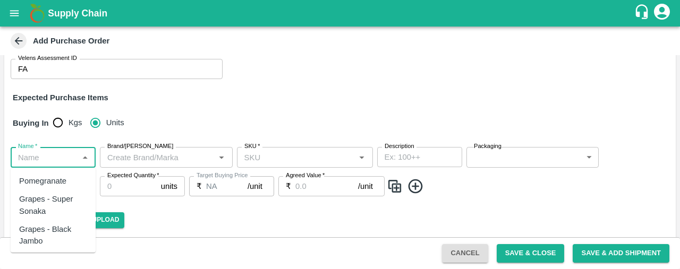
click at [62, 157] on input "Name   *" at bounding box center [44, 157] width 61 height 14
click at [60, 189] on div "Pear Packham SA" at bounding box center [53, 181] width 85 height 18
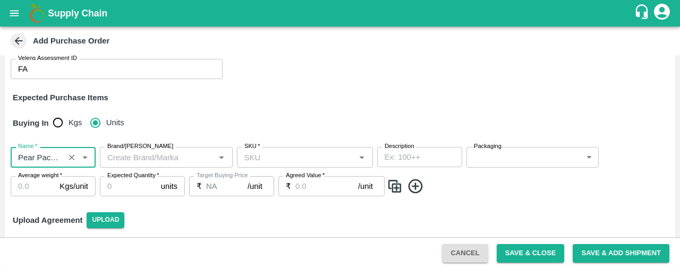
type input "Pear Packham SA"
click at [253, 157] on input "SKU   *" at bounding box center [296, 157] width 112 height 14
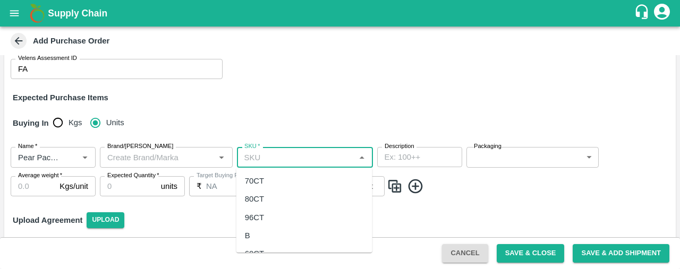
click at [258, 195] on div "80CT" at bounding box center [254, 199] width 19 height 12
type input "80CT"
click at [480, 164] on body "Supply Chain Add Purchase Order PO Type   * Vendor Purchase 2 PO Type Buyers   …" at bounding box center [340, 134] width 680 height 269
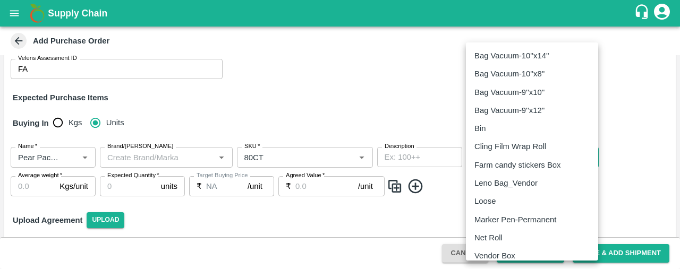
scroll to position [4, 0]
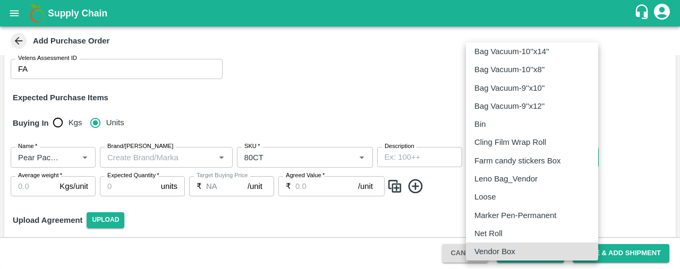
click at [511, 250] on p "Vendor Box" at bounding box center [495, 252] width 41 height 12
type input "276"
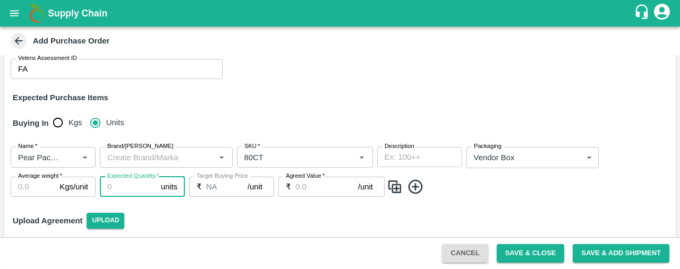
click at [121, 184] on input "Expected Quantity   *" at bounding box center [128, 187] width 57 height 20
type input "50"
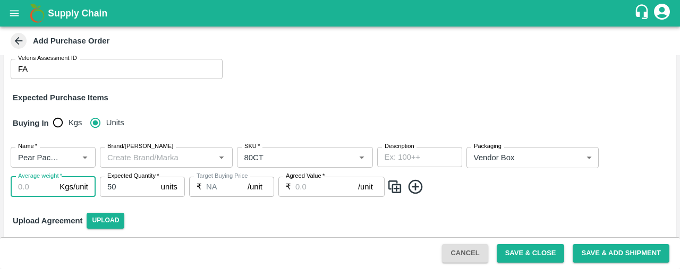
click at [38, 188] on input "Average weight   *" at bounding box center [33, 187] width 45 height 20
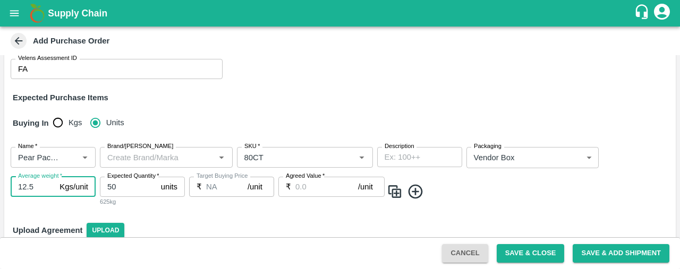
type input "12.5"
click at [309, 181] on input "Agreed Value   *" at bounding box center [326, 187] width 63 height 20
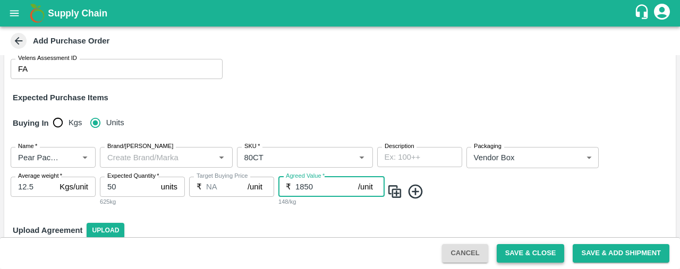
type input "1850"
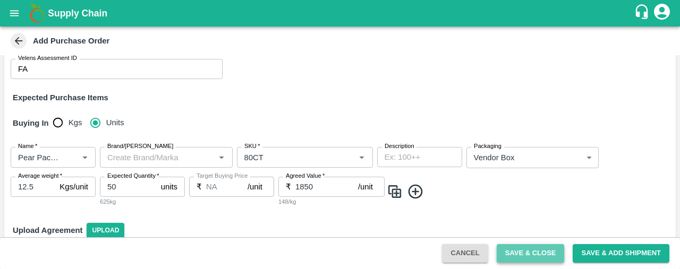
click at [532, 257] on button "Save & Close" at bounding box center [531, 253] width 68 height 19
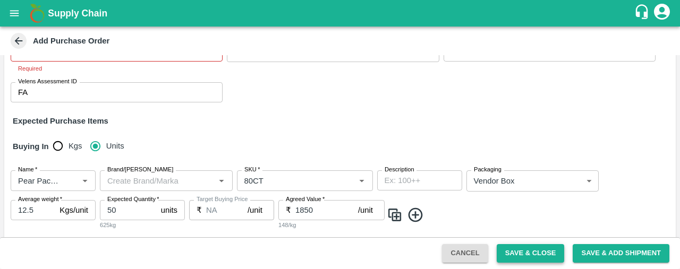
scroll to position [138, 0]
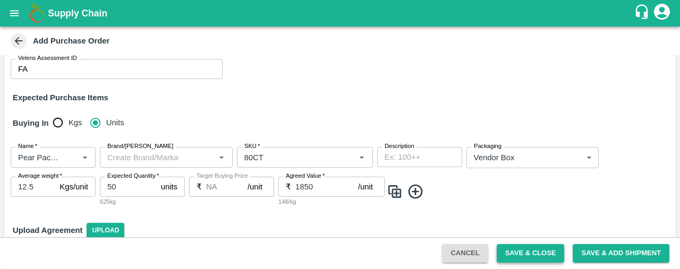
click at [526, 254] on button "Save & Close" at bounding box center [531, 253] width 68 height 19
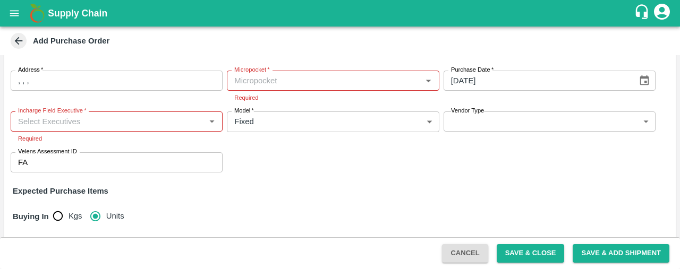
scroll to position [21, 0]
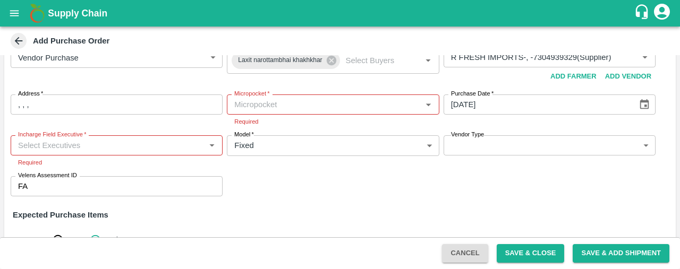
click at [122, 147] on input "Incharge Field Executive   *" at bounding box center [108, 146] width 188 height 14
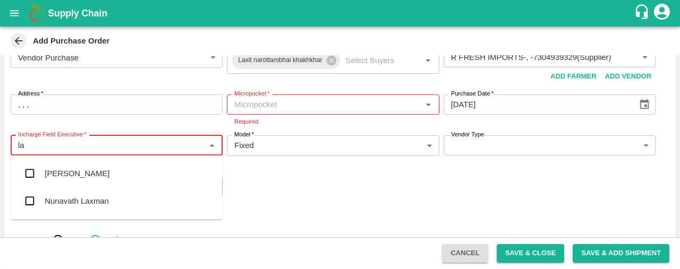
type input "l"
type input "v"
type input "s"
type input "nan"
click at [49, 224] on div "Nanda Kumar L" at bounding box center [80, 229] width 71 height 12
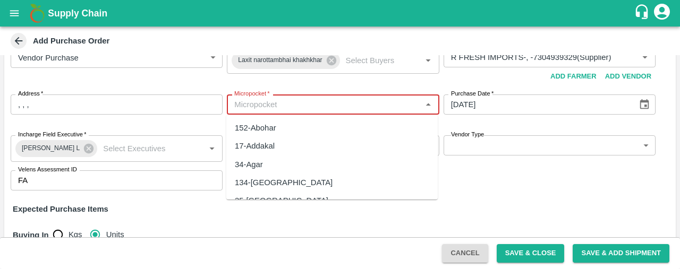
click at [273, 106] on input "Micropocket   *" at bounding box center [324, 105] width 188 height 14
click at [279, 181] on div "134-Ahmedabad" at bounding box center [284, 183] width 98 height 12
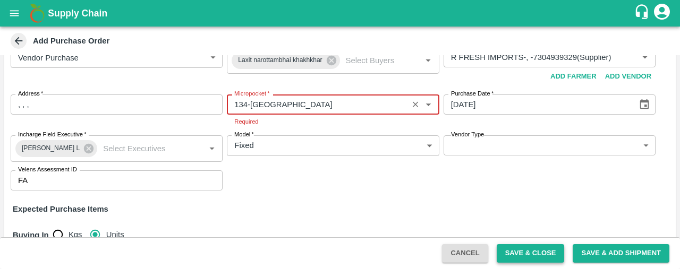
type input "134-Ahmedabad"
click at [521, 249] on button "Save & Close" at bounding box center [531, 253] width 68 height 19
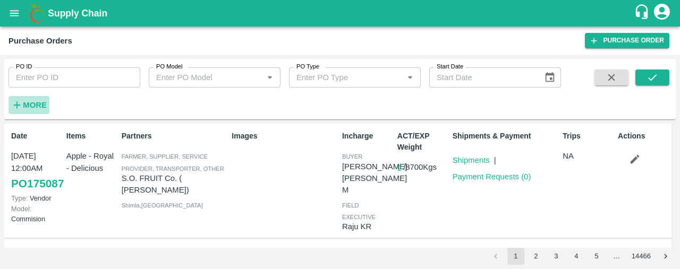
click at [18, 104] on icon "button" at bounding box center [17, 105] width 12 height 12
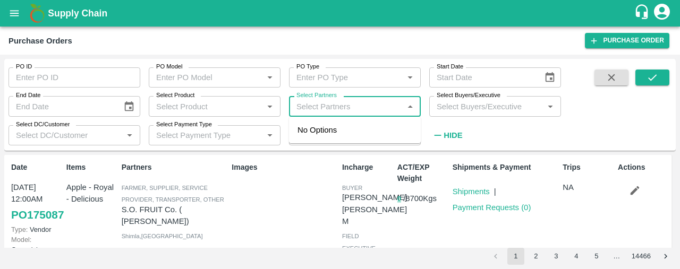
click at [301, 107] on input "Select Partners" at bounding box center [346, 106] width 108 height 14
type input "r fresh"
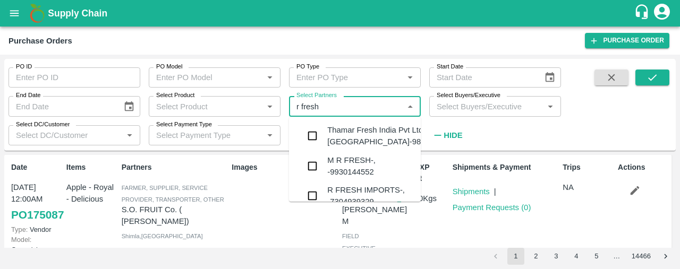
scroll to position [26, 0]
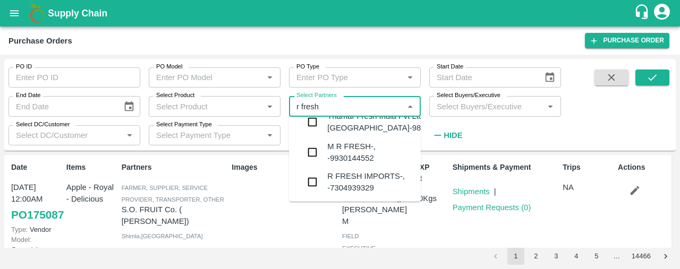
click at [317, 179] on input "checkbox" at bounding box center [312, 182] width 21 height 21
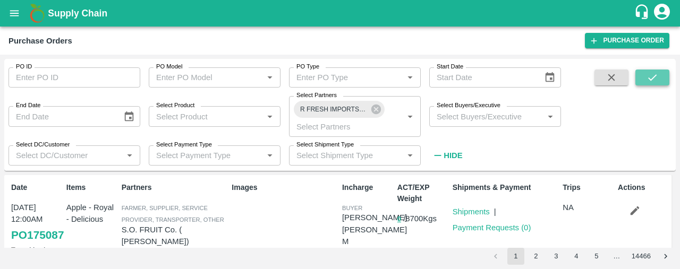
click at [654, 81] on icon "submit" at bounding box center [653, 78] width 12 height 12
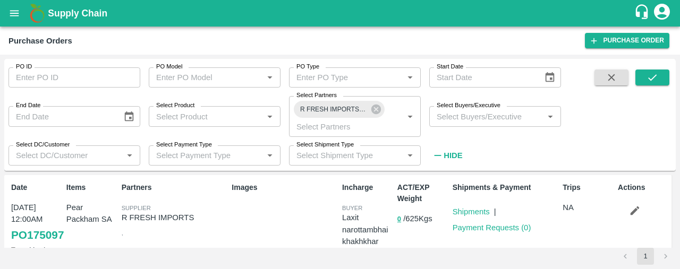
scroll to position [16, 0]
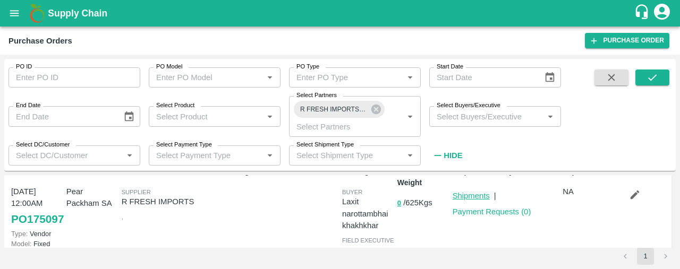
click at [479, 198] on link "Shipments" at bounding box center [471, 196] width 37 height 9
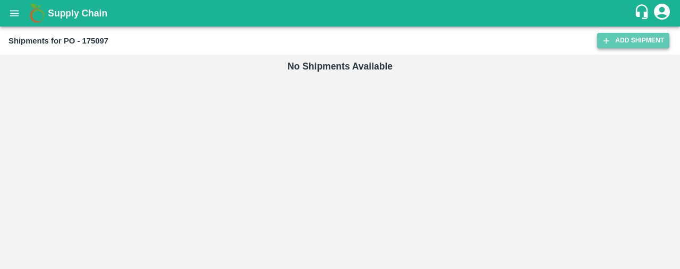
click at [623, 35] on link "Add Shipment" at bounding box center [633, 40] width 72 height 15
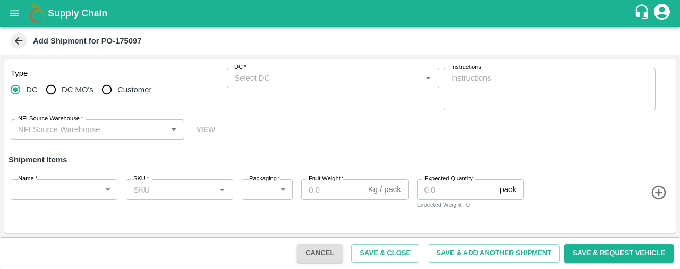
click at [107, 132] on input "NFI Source Warehouse   *" at bounding box center [89, 130] width 150 height 14
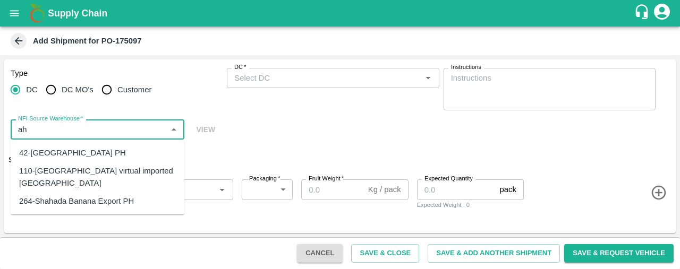
click at [102, 175] on div "110-Ahmedabad virtual imported DC" at bounding box center [97, 178] width 157 height 24
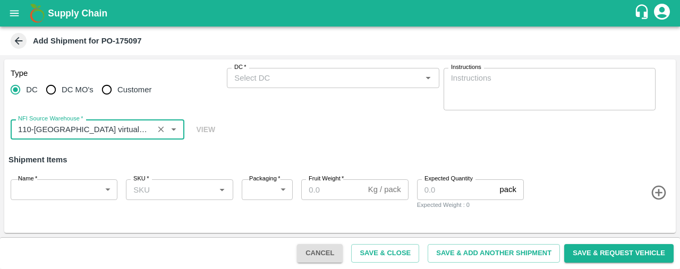
type input "110-Ahmedabad virtual imported DC"
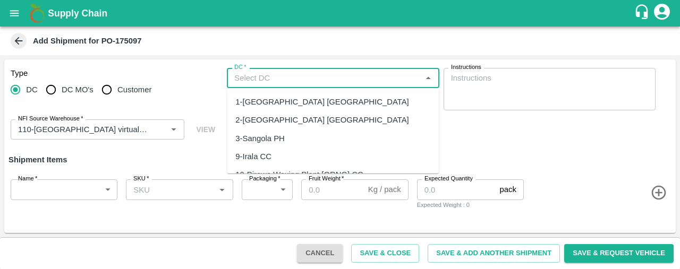
click at [254, 74] on input "DC   *" at bounding box center [324, 78] width 188 height 14
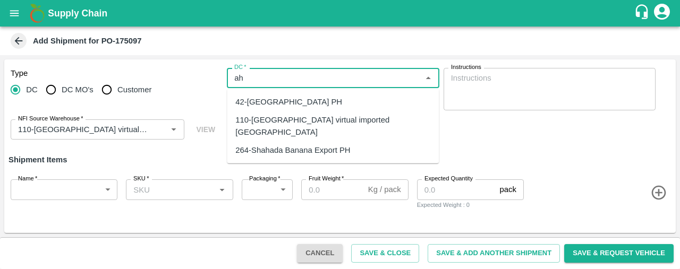
click at [262, 125] on div "110-Ahmedabad virtual imported DC" at bounding box center [332, 126] width 195 height 24
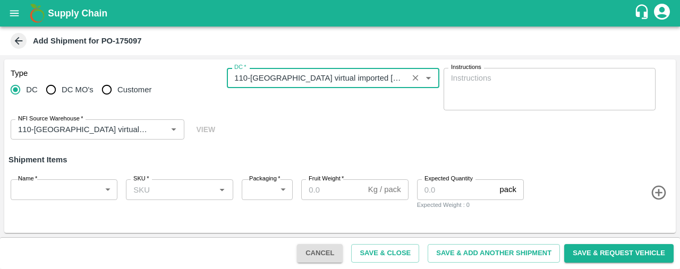
type input "110-Ahmedabad virtual imported DC"
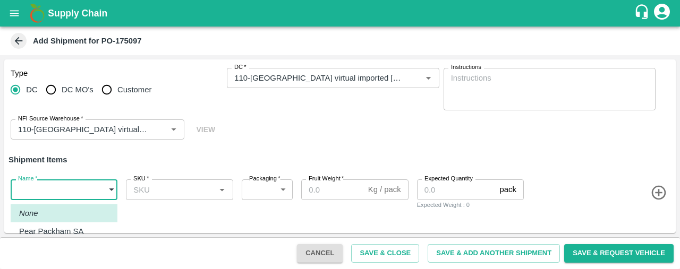
click at [51, 189] on body "Supply Chain Add Shipment for PO-175097 Type DC DC MO's Customer DC   * DC   * …" at bounding box center [340, 134] width 680 height 269
click at [62, 235] on p "Pear Packham SA" at bounding box center [51, 232] width 64 height 12
type input "2012133"
type input "276"
type input "12.5"
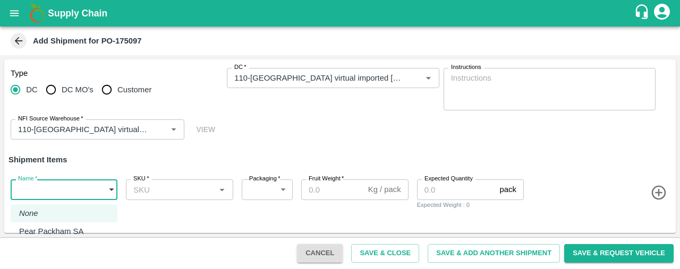
type input "50"
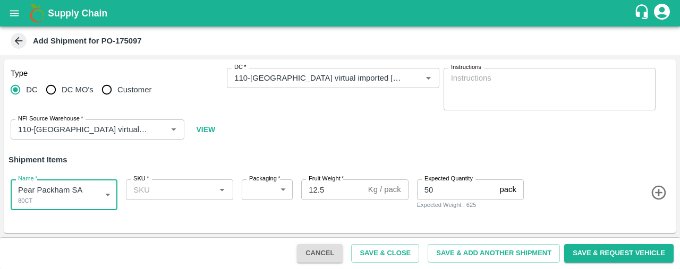
click at [154, 191] on input "SKU   *" at bounding box center [170, 190] width 83 height 14
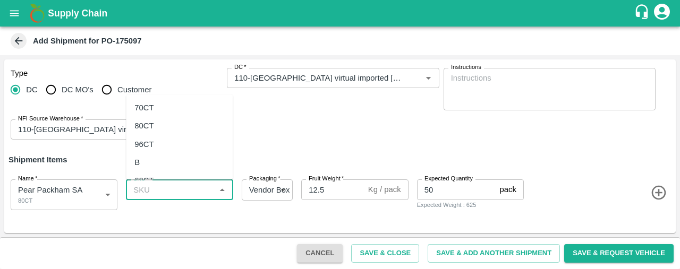
click at [168, 134] on div "80CT" at bounding box center [179, 126] width 107 height 18
type input "80CT"
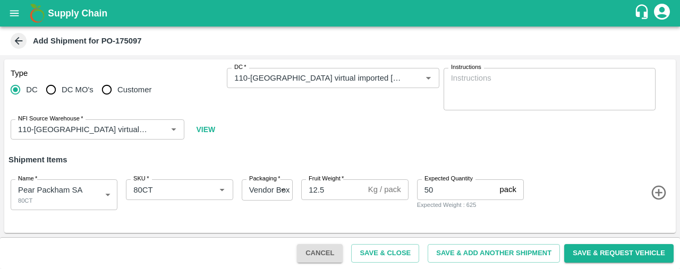
drag, startPoint x: 680, startPoint y: 113, endPoint x: 680, endPoint y: 131, distance: 18.1
click at [680, 131] on div "Type DC DC MO's Customer DC   * DC   * Instructions x Instructions NFI Source W…" at bounding box center [340, 146] width 680 height 182
click at [563, 161] on h6 "Shipment Items" at bounding box center [340, 160] width 672 height 22
click at [400, 252] on button "Save & Close" at bounding box center [385, 253] width 68 height 19
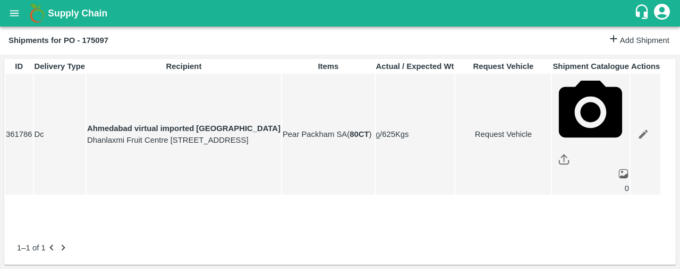
click at [613, 42] on link "Add Shipment" at bounding box center [639, 40] width 62 height 15
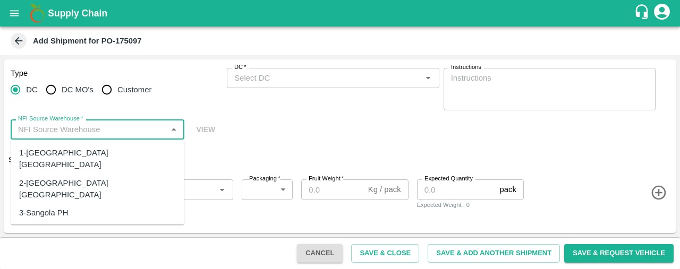
click at [88, 126] on input "NFI Source Warehouse   *" at bounding box center [89, 130] width 150 height 14
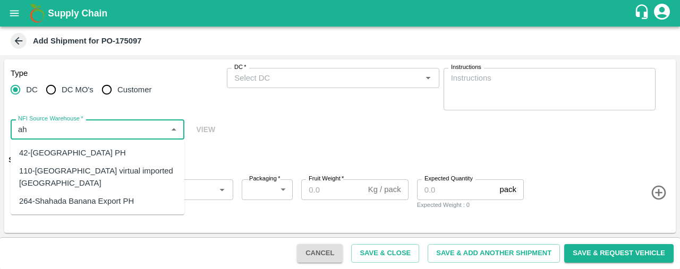
click at [90, 172] on div "110-[GEOGRAPHIC_DATA] virtual imported [GEOGRAPHIC_DATA]" at bounding box center [97, 178] width 157 height 24
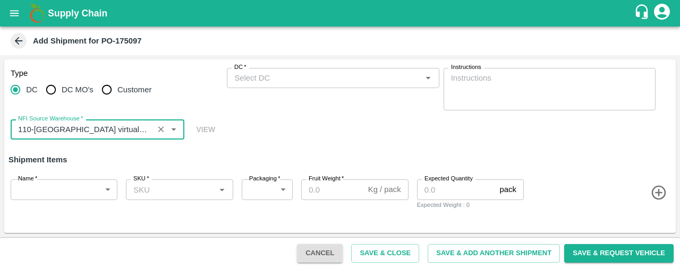
type input "110-[GEOGRAPHIC_DATA] virtual imported [GEOGRAPHIC_DATA]"
click at [281, 73] on input "DC   *" at bounding box center [324, 78] width 188 height 14
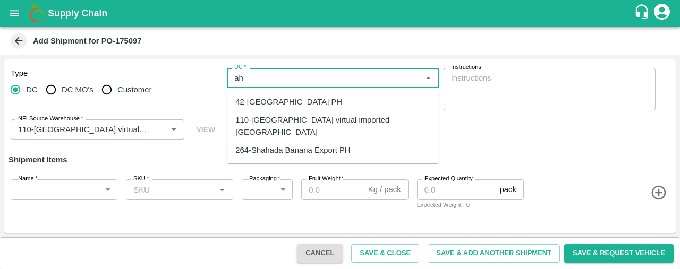
click at [296, 123] on div "110-[GEOGRAPHIC_DATA] virtual imported [GEOGRAPHIC_DATA]" at bounding box center [332, 126] width 195 height 24
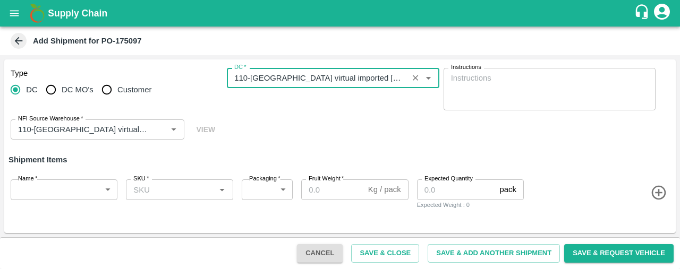
type input "110-[GEOGRAPHIC_DATA] virtual imported [GEOGRAPHIC_DATA]"
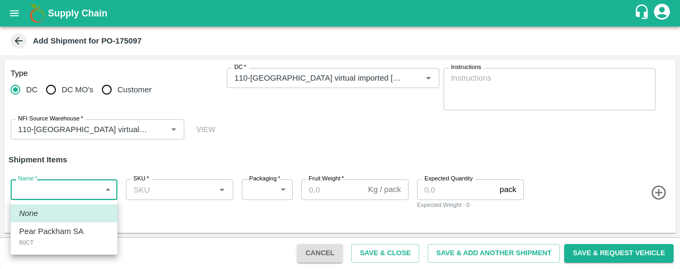
click at [71, 191] on body "Supply Chain Add Shipment for PO-175097 Type [GEOGRAPHIC_DATA] [GEOGRAPHIC_DATA…" at bounding box center [340, 134] width 680 height 269
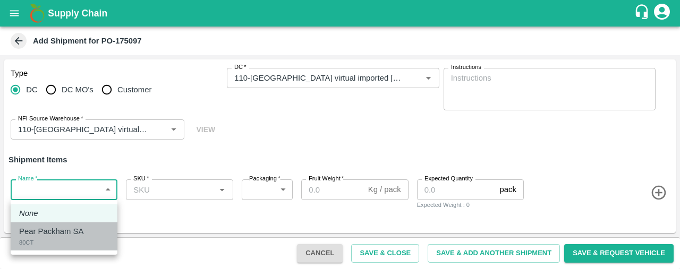
click at [69, 230] on p "Pear Packham SA" at bounding box center [51, 232] width 64 height 12
type input "2012133"
type input "276"
type input "12.5"
type input "50"
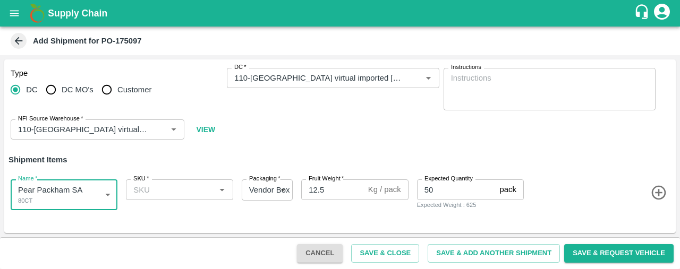
click at [148, 187] on input "SKU   *" at bounding box center [170, 190] width 83 height 14
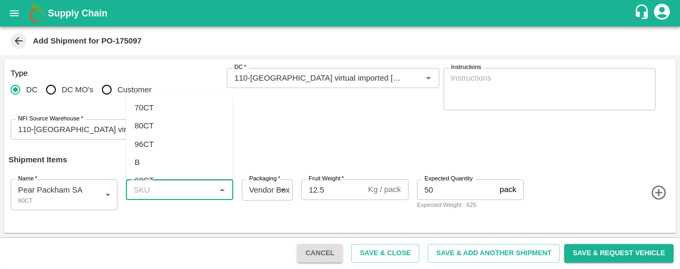
click at [160, 131] on div "80CT" at bounding box center [179, 126] width 107 height 18
type input "80CT"
click at [392, 251] on button "Save & Close" at bounding box center [385, 253] width 68 height 19
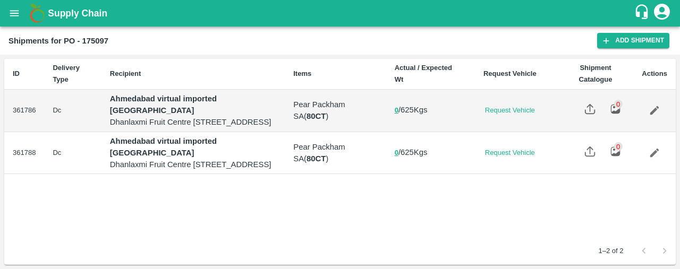
click at [657, 116] on icon "Edit" at bounding box center [655, 111] width 12 height 12
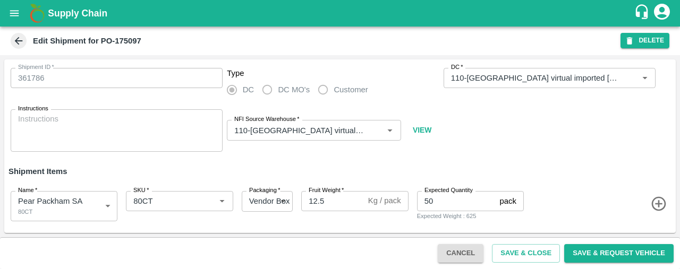
click at [640, 39] on button "DELETE" at bounding box center [645, 40] width 49 height 15
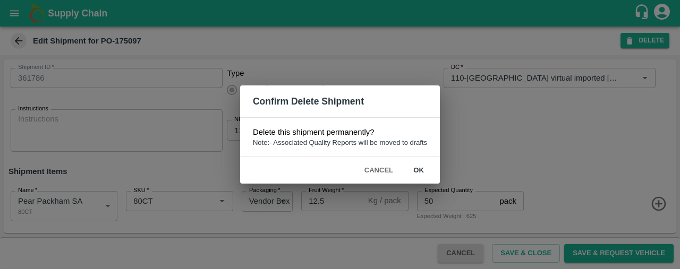
click at [418, 167] on button "ok" at bounding box center [419, 171] width 34 height 19
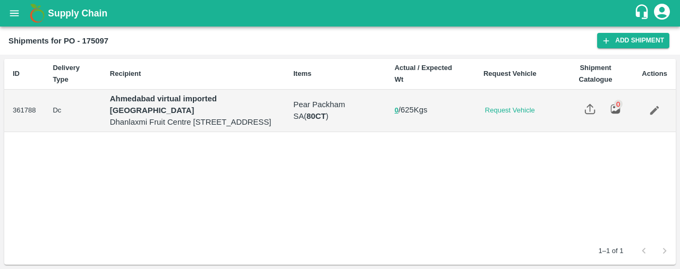
click at [15, 16] on icon "open drawer" at bounding box center [15, 13] width 12 height 12
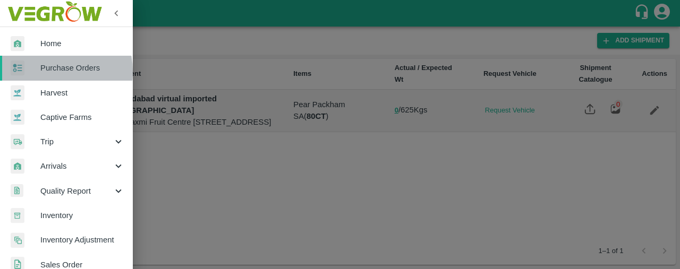
click at [46, 72] on span "Purchase Orders" at bounding box center [82, 68] width 84 height 12
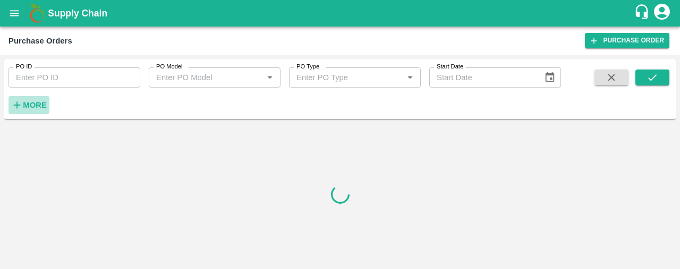
click at [31, 101] on strong "More" at bounding box center [35, 105] width 24 height 9
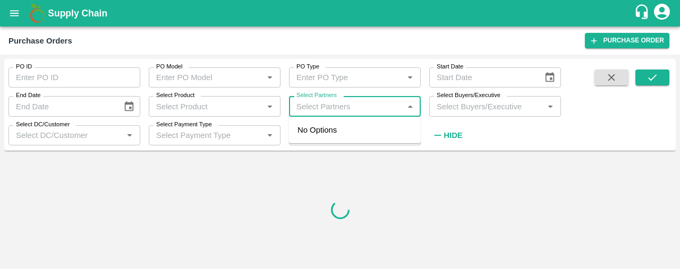
click at [308, 109] on input "Select Partners" at bounding box center [346, 106] width 108 height 14
type input "r fresh"
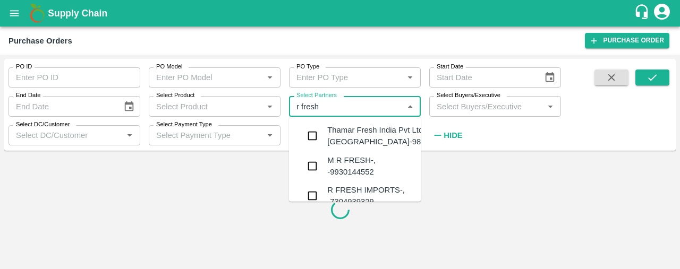
scroll to position [21, 0]
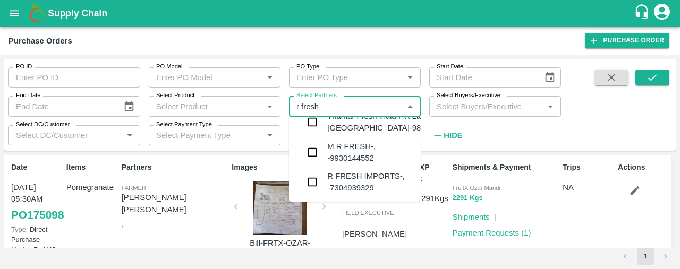
click at [312, 187] on input "checkbox" at bounding box center [312, 182] width 21 height 21
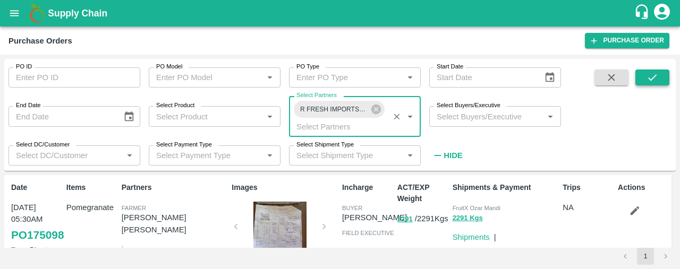
click at [641, 73] on button "submit" at bounding box center [653, 78] width 34 height 16
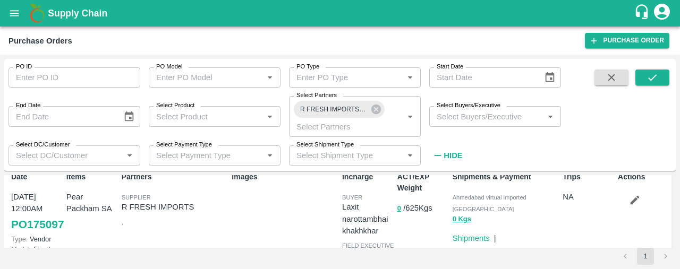
scroll to position [16, 0]
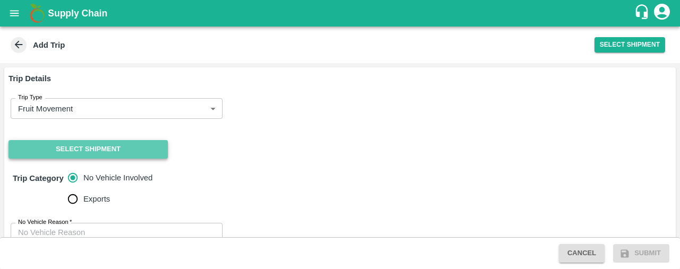
click at [111, 150] on button "Select Shipment" at bounding box center [88, 149] width 159 height 19
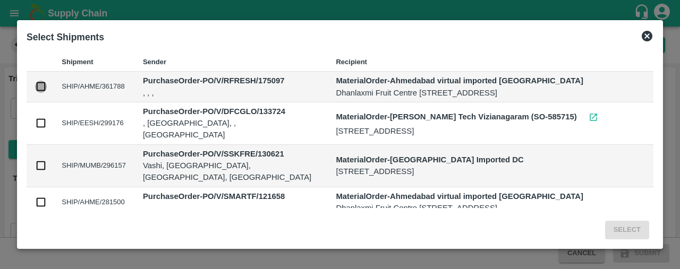
click at [37, 90] on input "checkbox" at bounding box center [41, 87] width 12 height 12
checkbox input "true"
click at [641, 228] on button "Select" at bounding box center [627, 230] width 44 height 19
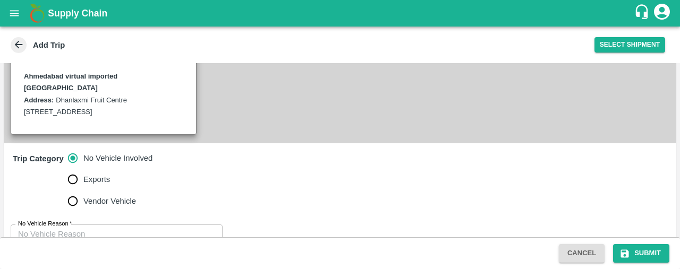
scroll to position [281, 0]
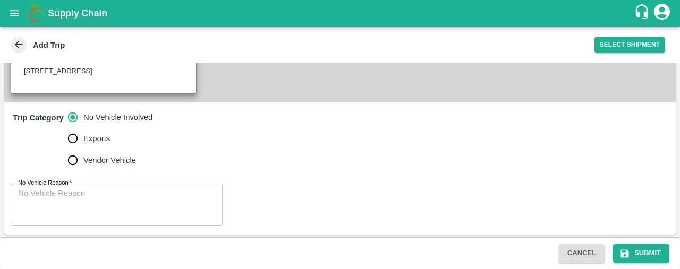
click at [181, 207] on textarea "No Vehicle Reason   *" at bounding box center [116, 204] width 197 height 33
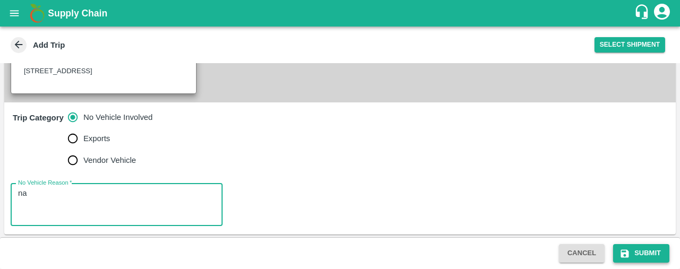
type textarea "na"
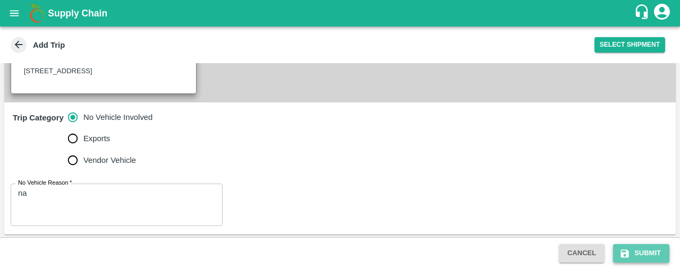
click at [641, 248] on button "Submit" at bounding box center [641, 253] width 56 height 19
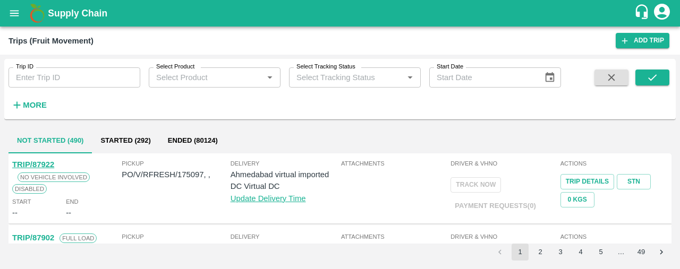
click at [9, 9] on icon "open drawer" at bounding box center [15, 13] width 12 height 12
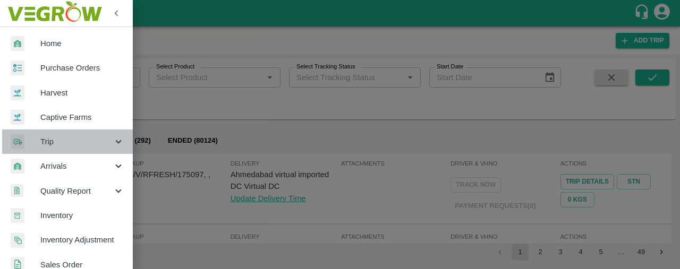
click at [93, 138] on span "Trip" at bounding box center [76, 142] width 72 height 12
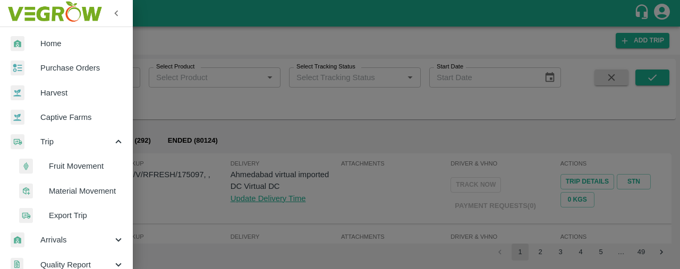
click at [93, 138] on span "Trip" at bounding box center [76, 142] width 72 height 12
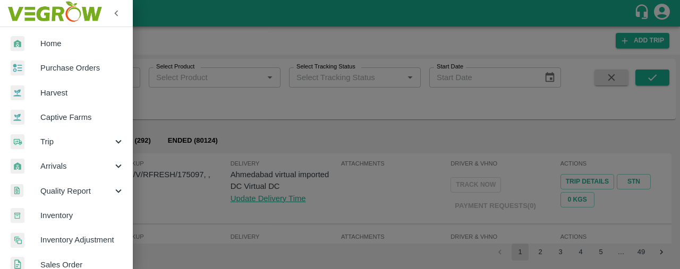
click at [93, 138] on span "Trip" at bounding box center [76, 142] width 72 height 12
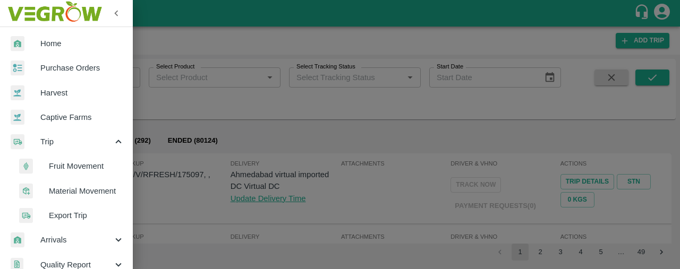
click at [175, 127] on div at bounding box center [340, 134] width 680 height 269
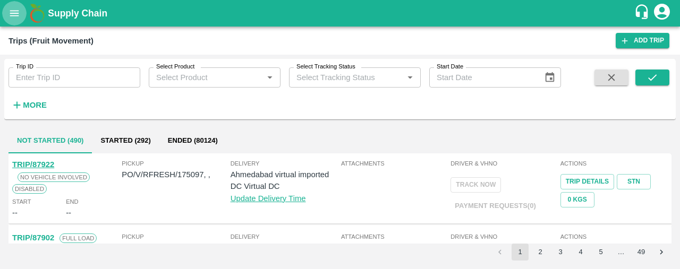
click at [12, 12] on icon "open drawer" at bounding box center [15, 13] width 12 height 12
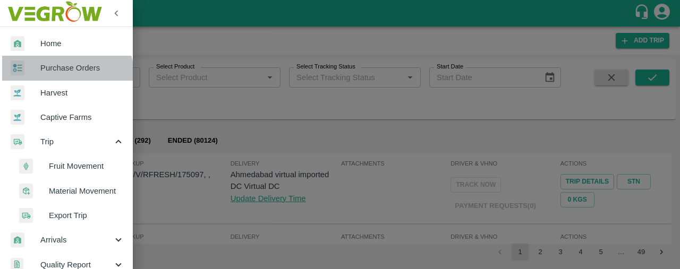
click at [60, 77] on link "Purchase Orders" at bounding box center [66, 68] width 133 height 24
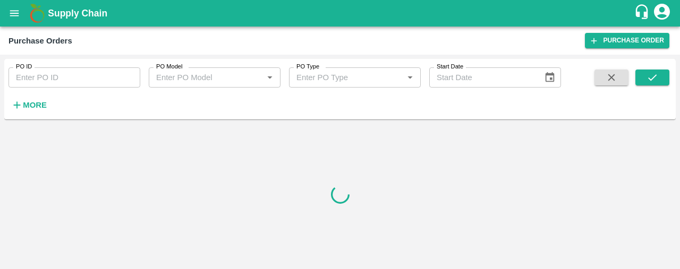
click at [24, 104] on strong "More" at bounding box center [35, 105] width 24 height 9
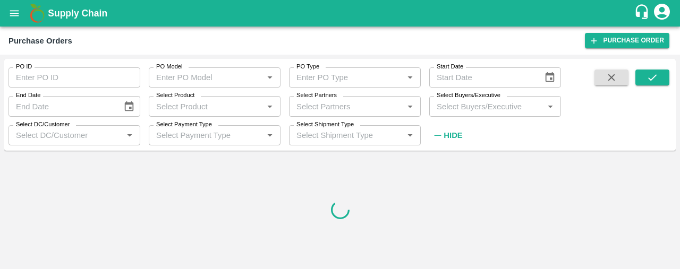
click at [331, 97] on label "Select Partners" at bounding box center [317, 95] width 40 height 9
click at [331, 99] on input "Select Partners" at bounding box center [346, 106] width 108 height 14
click at [326, 105] on input "Select Partners" at bounding box center [346, 106] width 108 height 14
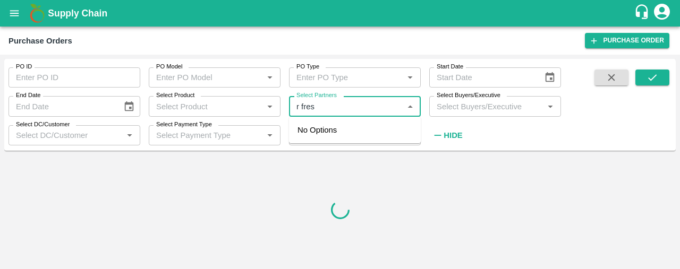
type input "r fresh"
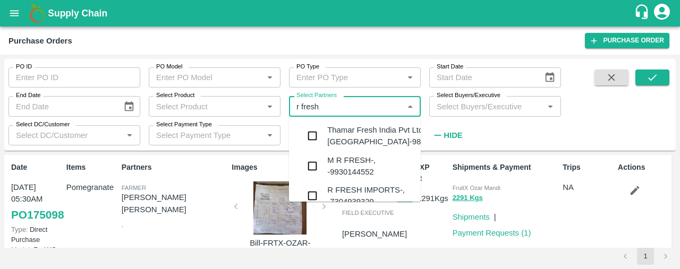
scroll to position [26, 0]
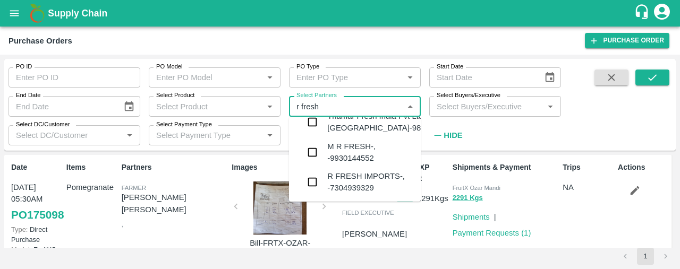
click at [312, 181] on input "checkbox" at bounding box center [312, 182] width 21 height 21
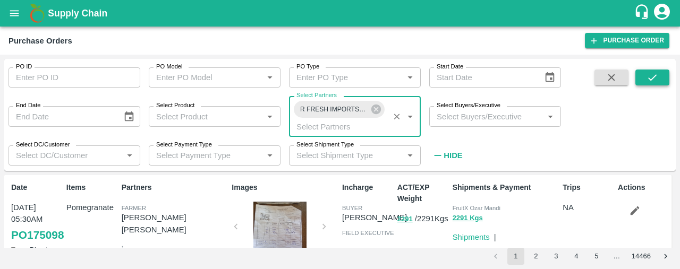
click at [653, 79] on icon "submit" at bounding box center [653, 78] width 12 height 12
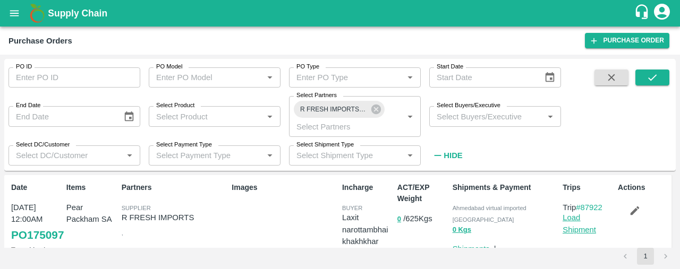
click at [576, 228] on link "Load Shipment" at bounding box center [579, 224] width 33 height 20
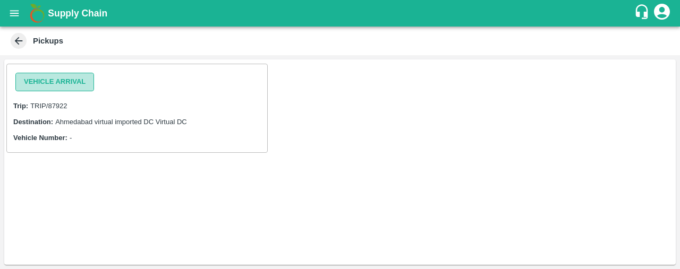
click at [60, 81] on button "Vehicle Arrival" at bounding box center [54, 82] width 79 height 19
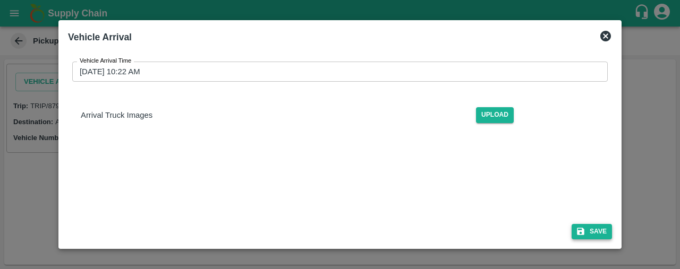
click at [597, 229] on button "Save" at bounding box center [592, 231] width 40 height 15
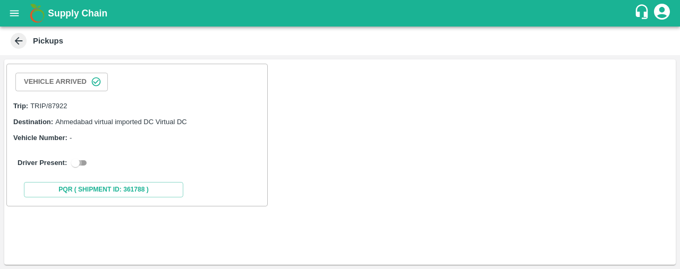
click at [82, 159] on input "checkbox" at bounding box center [75, 163] width 38 height 13
checkbox input "true"
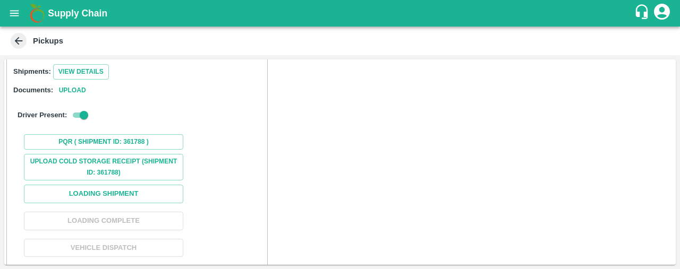
scroll to position [109, 0]
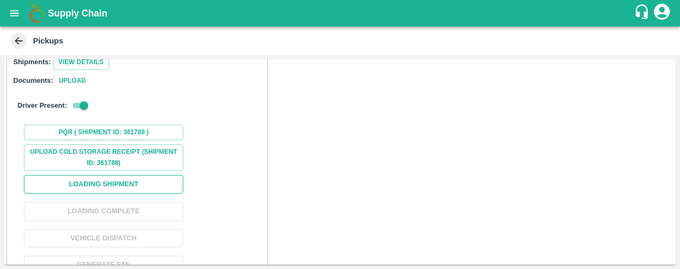
click at [92, 176] on button "Loading Shipment" at bounding box center [103, 184] width 159 height 19
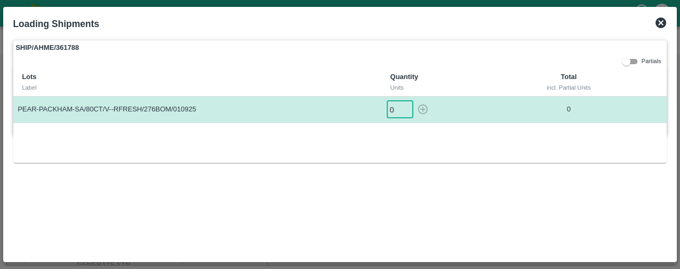
click at [397, 113] on input "0" at bounding box center [400, 110] width 27 height 18
click at [424, 108] on icon "button" at bounding box center [423, 110] width 12 height 12
type input "0"
click at [667, 198] on div "SHIP/AHME/361788 Partials Lots Label Quantity Units Total incl. Partial Units P…" at bounding box center [340, 147] width 663 height 222
click at [658, 20] on icon at bounding box center [661, 23] width 11 height 11
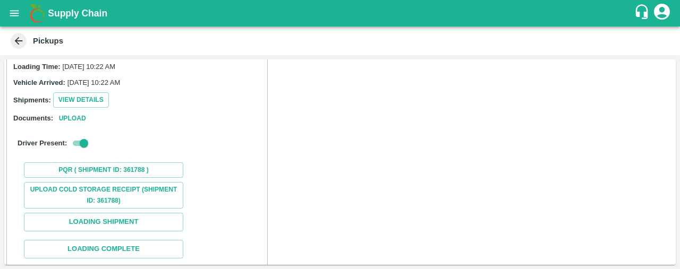
scroll to position [145, 0]
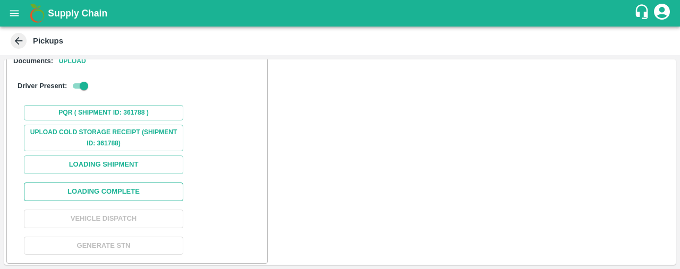
click at [141, 191] on button "Loading Complete" at bounding box center [103, 192] width 159 height 19
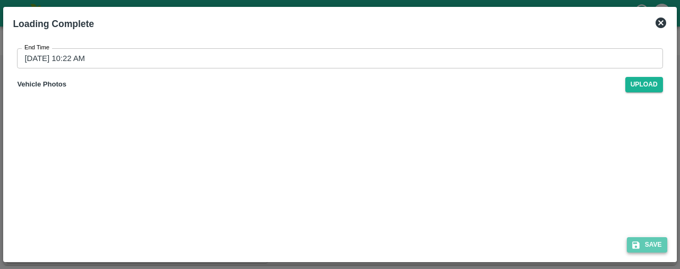
click at [641, 241] on button "Save" at bounding box center [647, 245] width 40 height 15
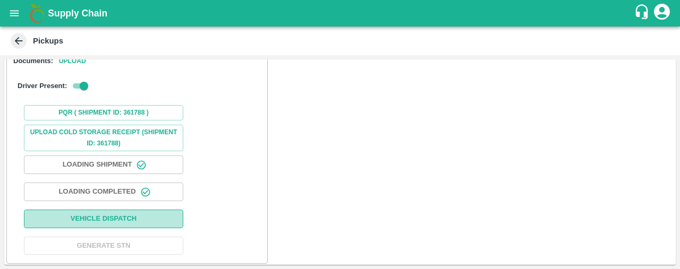
click at [139, 218] on button "Vehicle Dispatch" at bounding box center [103, 219] width 159 height 19
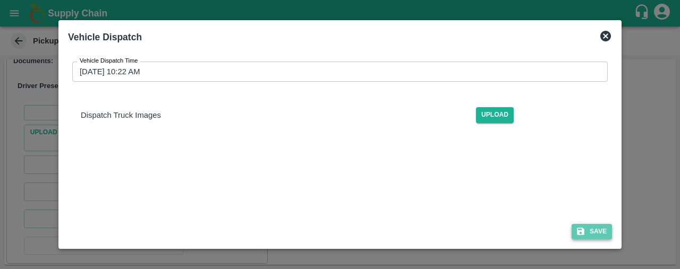
click at [602, 234] on button "Save" at bounding box center [592, 231] width 40 height 15
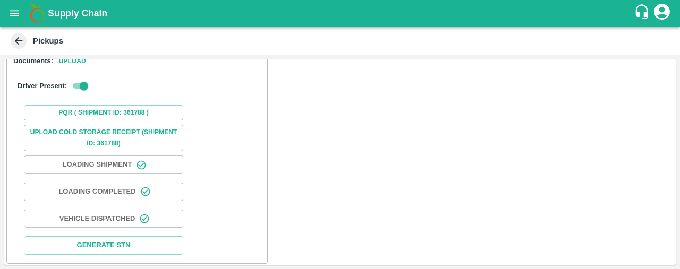
scroll to position [0, 0]
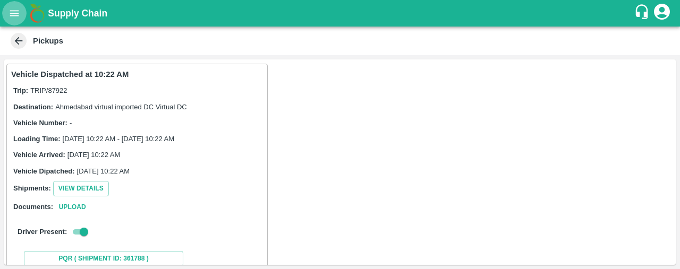
click at [18, 11] on icon "open drawer" at bounding box center [14, 13] width 9 height 6
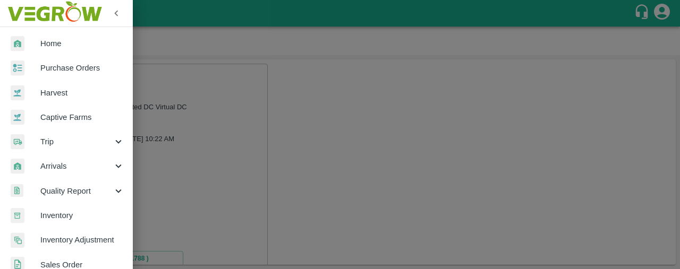
click at [65, 162] on span "Arrivals" at bounding box center [76, 166] width 72 height 12
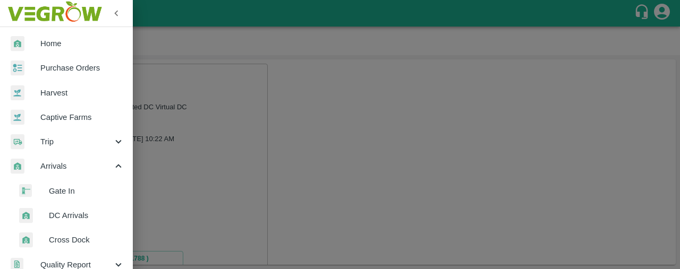
click at [75, 214] on span "DC Arrivals" at bounding box center [86, 216] width 75 height 12
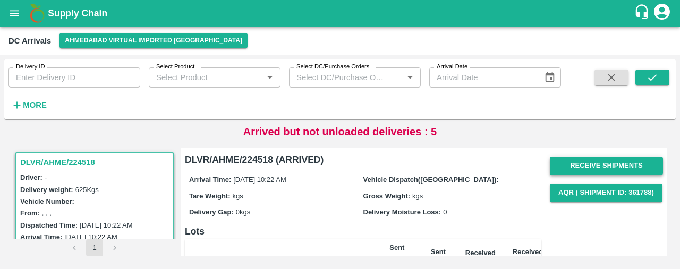
click at [623, 163] on button "Receive Shipments" at bounding box center [606, 166] width 113 height 19
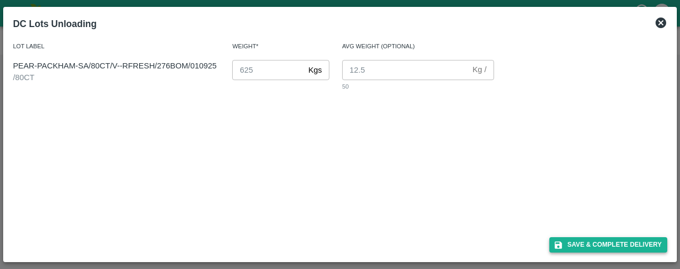
click at [580, 247] on button "Save & Complete Delivery" at bounding box center [608, 245] width 118 height 15
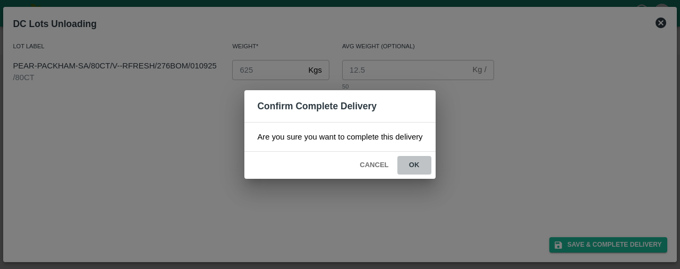
click at [414, 162] on button "ok" at bounding box center [414, 165] width 34 height 19
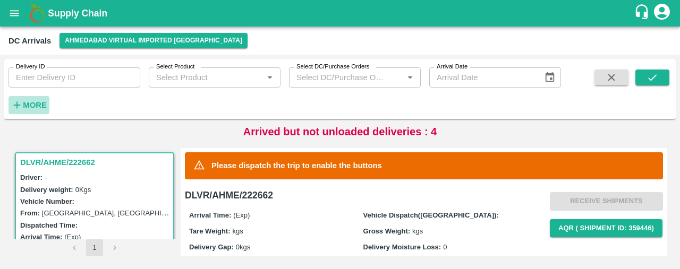
click at [37, 100] on h6 "More" at bounding box center [35, 105] width 24 height 14
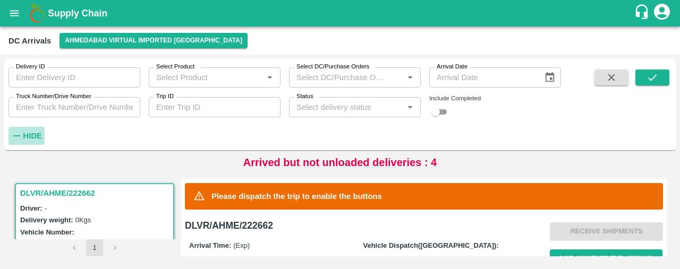
click at [16, 132] on icon "button" at bounding box center [17, 136] width 12 height 12
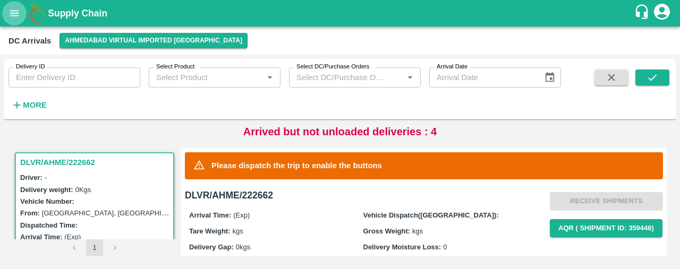
click at [16, 25] on button "open drawer" at bounding box center [14, 13] width 24 height 24
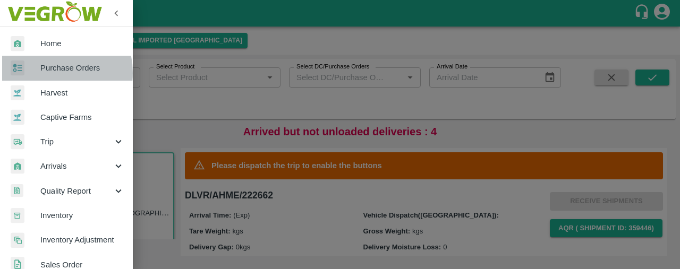
click at [47, 73] on span "Purchase Orders" at bounding box center [82, 68] width 84 height 12
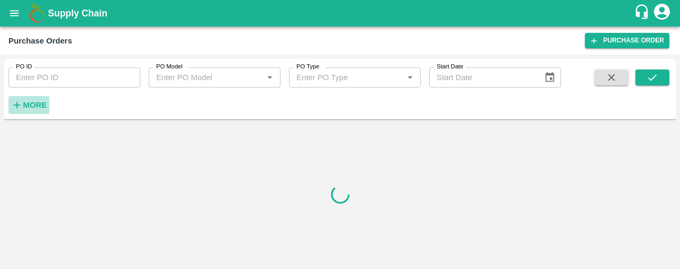
click at [19, 104] on icon "button" at bounding box center [17, 105] width 12 height 12
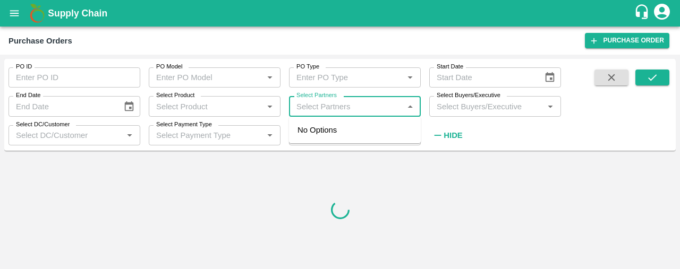
click at [301, 108] on input "Select Partners" at bounding box center [346, 106] width 108 height 14
type input "r fresh"
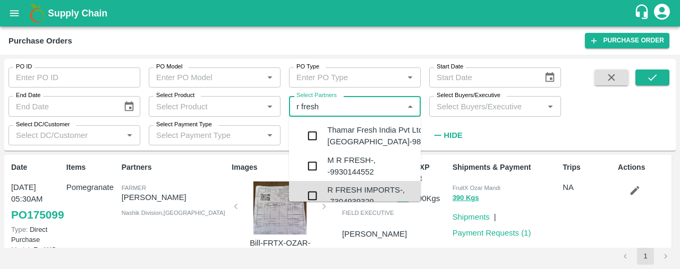
scroll to position [21, 0]
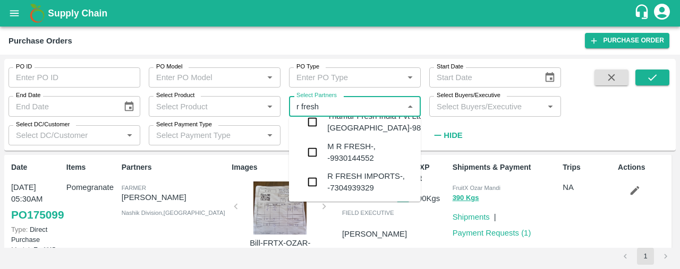
click at [312, 184] on input "checkbox" at bounding box center [312, 182] width 21 height 21
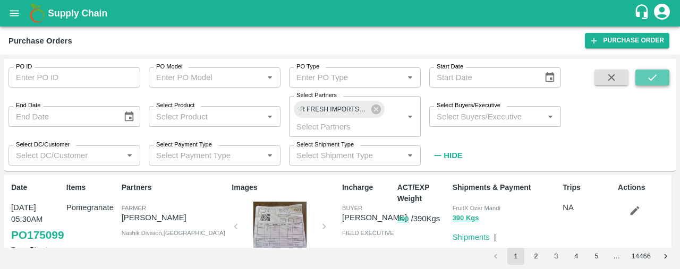
click at [654, 78] on icon "submit" at bounding box center [652, 77] width 9 height 6
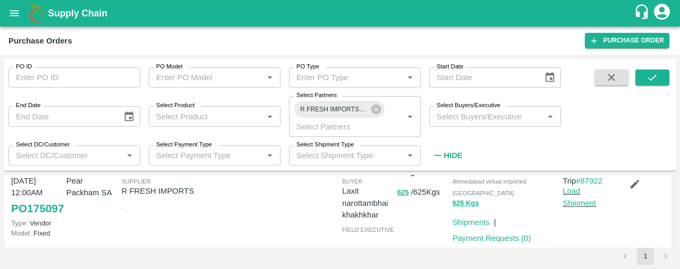
scroll to position [16, 0]
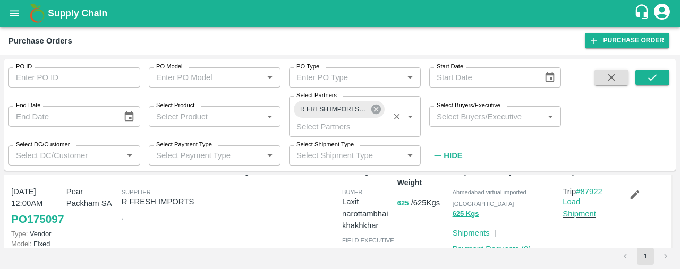
click at [377, 104] on icon at bounding box center [376, 110] width 12 height 12
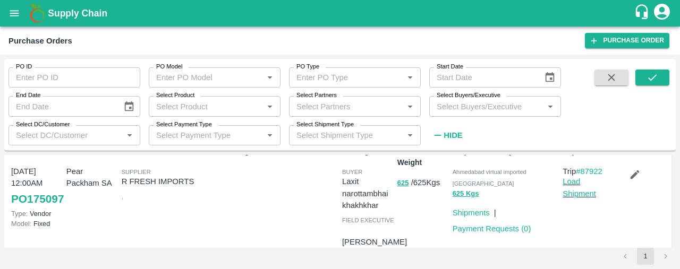
click at [377, 104] on input "Select Partners" at bounding box center [346, 106] width 108 height 14
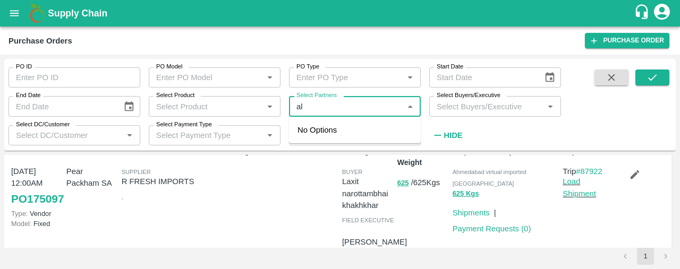
type input "a"
type input "alwasl"
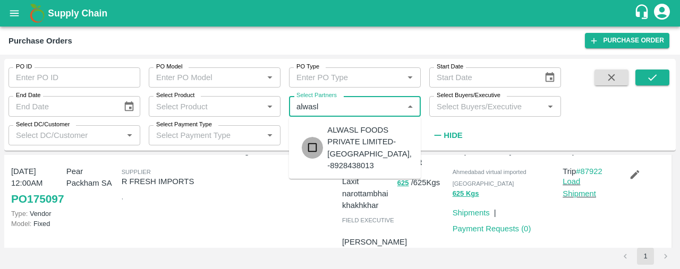
click at [315, 139] on input "checkbox" at bounding box center [312, 147] width 21 height 21
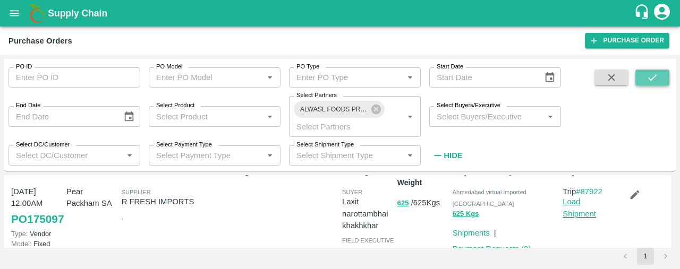
click at [656, 74] on icon "submit" at bounding box center [653, 78] width 12 height 12
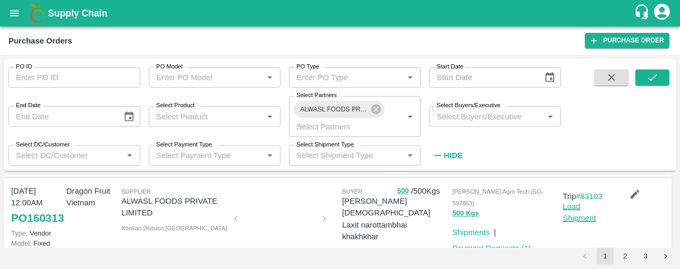
scroll to position [243, 0]
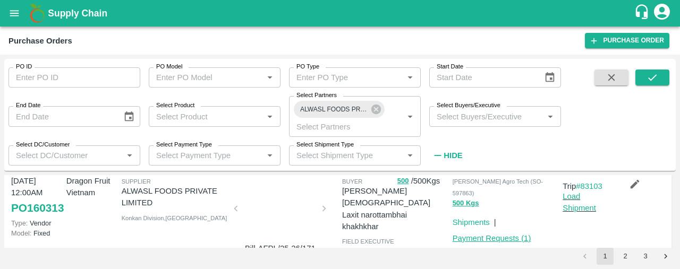
click at [475, 234] on link "Payment Requests ( 1 )" at bounding box center [492, 238] width 79 height 9
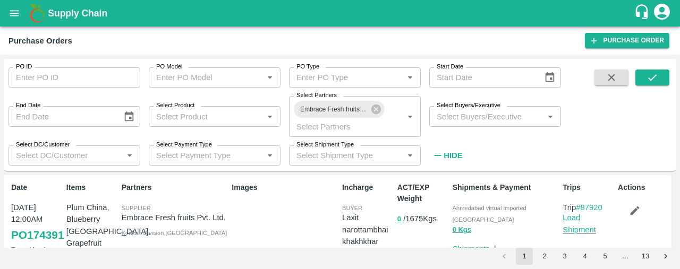
scroll to position [22, 0]
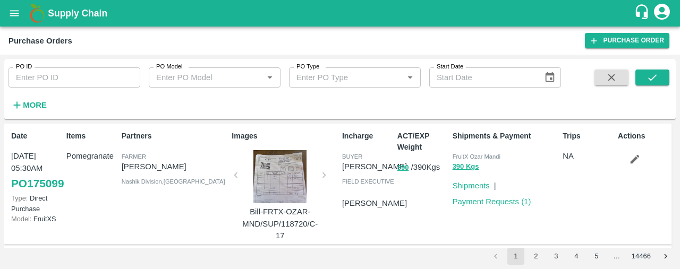
click at [19, 103] on icon "button" at bounding box center [17, 105] width 12 height 12
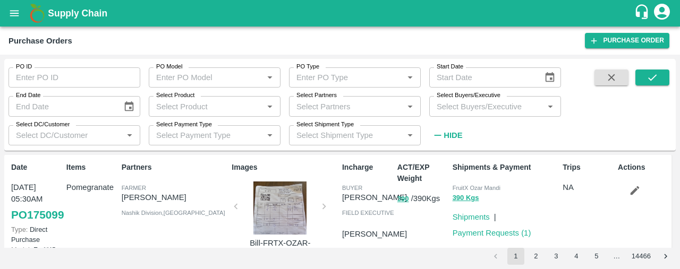
click at [305, 100] on input "Select Partners" at bounding box center [346, 106] width 108 height 14
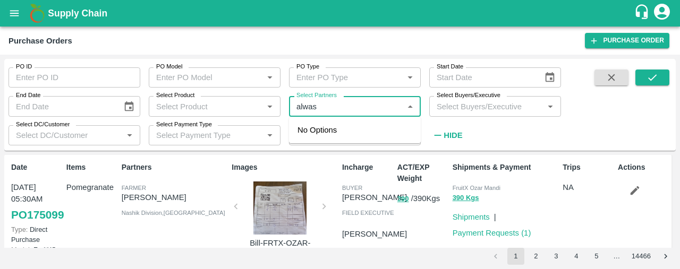
type input "alwasl"
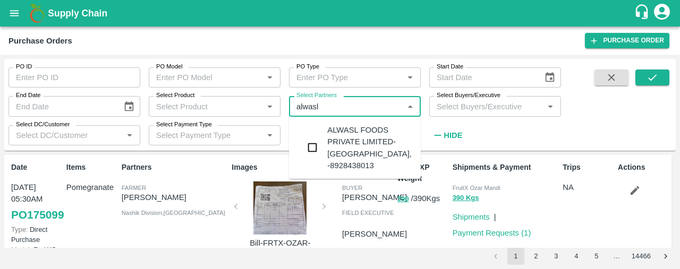
click at [319, 140] on input "checkbox" at bounding box center [312, 147] width 21 height 21
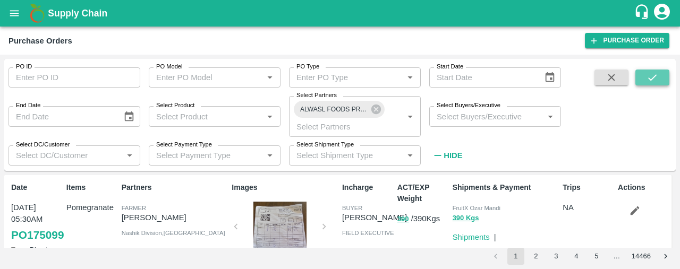
click at [657, 78] on icon "submit" at bounding box center [653, 78] width 12 height 12
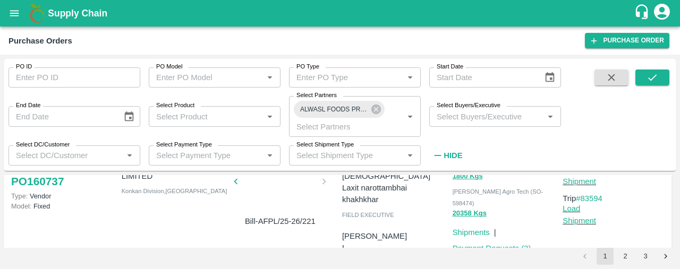
scroll to position [160, 0]
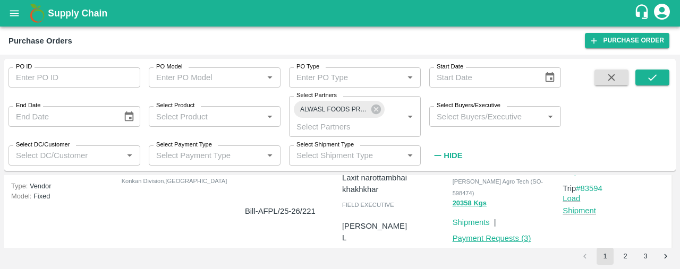
click at [471, 234] on link "Payment Requests ( 3 )" at bounding box center [492, 238] width 79 height 9
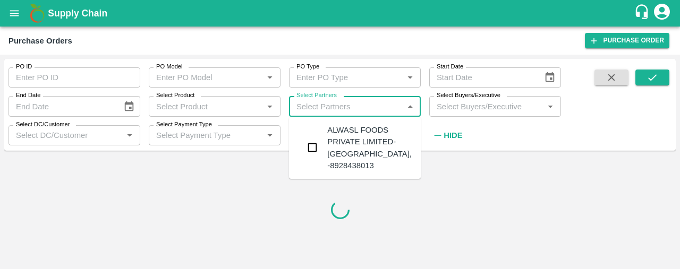
click at [363, 107] on input "Select Partners" at bounding box center [346, 106] width 108 height 14
click at [314, 142] on input "checkbox" at bounding box center [312, 147] width 21 height 21
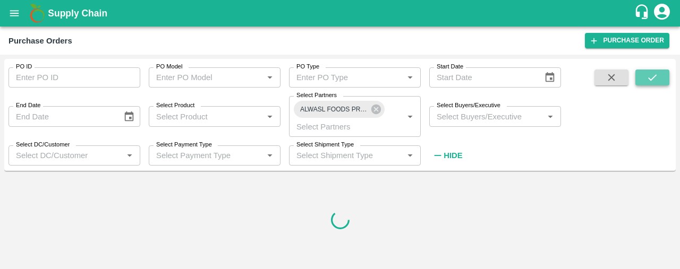
click at [651, 73] on icon "submit" at bounding box center [653, 78] width 12 height 12
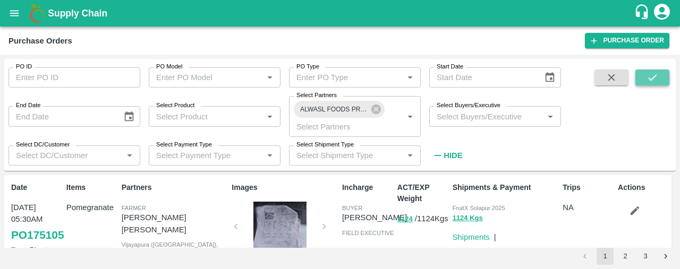
click at [656, 75] on icon "submit" at bounding box center [652, 77] width 9 height 6
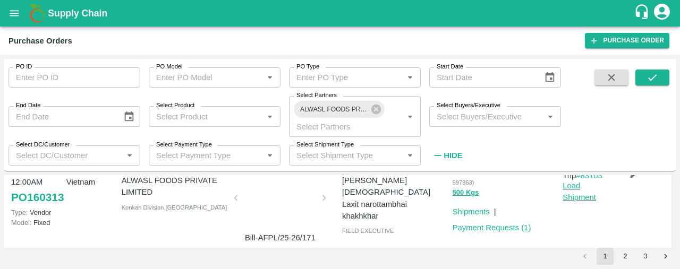
scroll to position [258, 0]
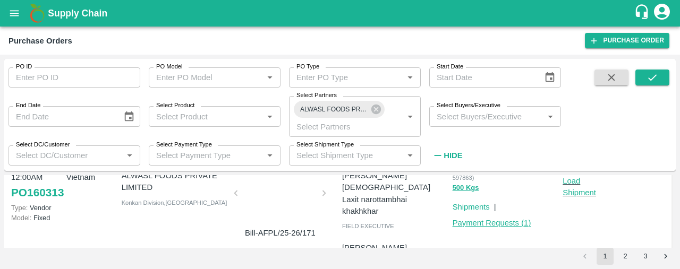
click at [509, 219] on link "Payment Requests ( 1 )" at bounding box center [492, 223] width 79 height 9
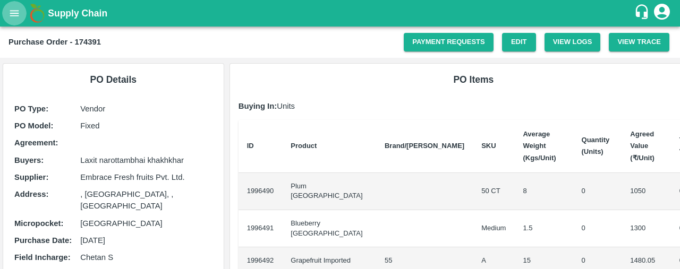
click at [9, 15] on icon "open drawer" at bounding box center [15, 13] width 12 height 12
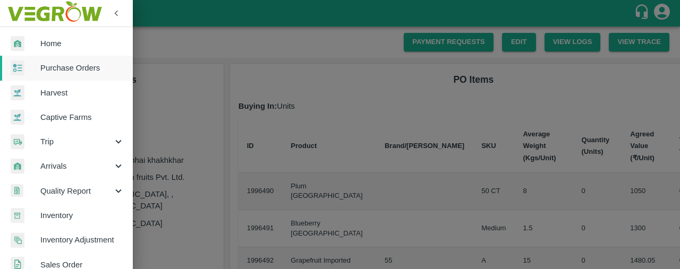
scroll to position [336, 0]
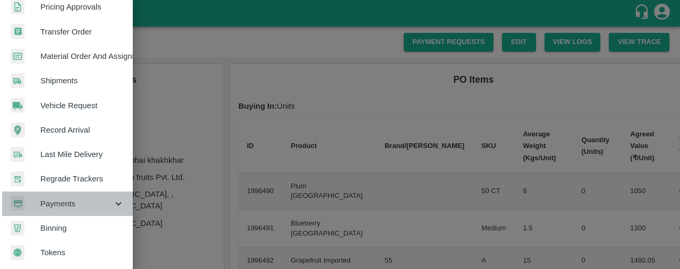
click at [70, 198] on span "Payments" at bounding box center [76, 204] width 72 height 12
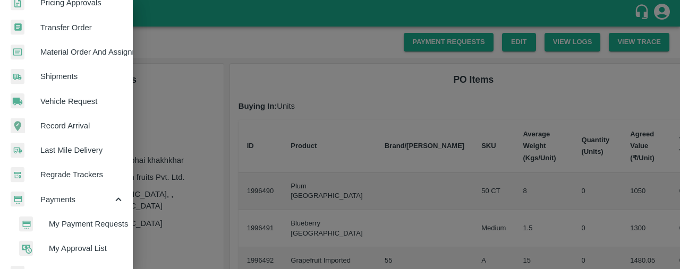
click at [81, 225] on span "My Payment Requests" at bounding box center [86, 224] width 75 height 12
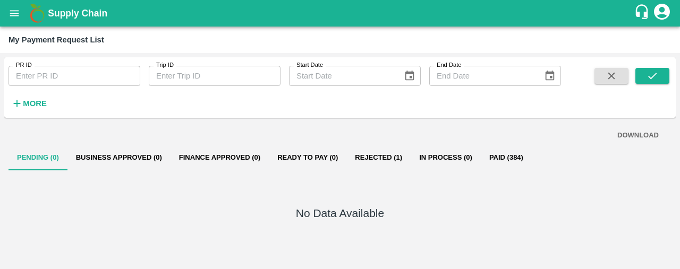
click at [367, 153] on button "Rejected (1)" at bounding box center [378, 158] width 64 height 26
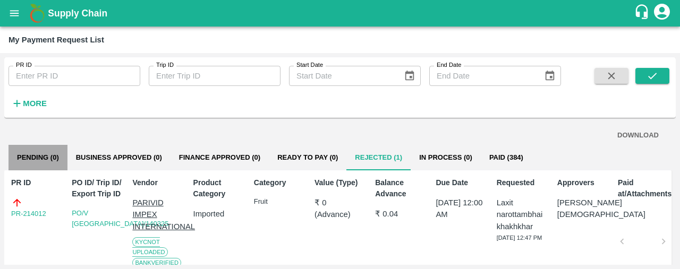
click at [19, 155] on button "Pending (0)" at bounding box center [38, 158] width 59 height 26
